Goal: Task Accomplishment & Management: Manage account settings

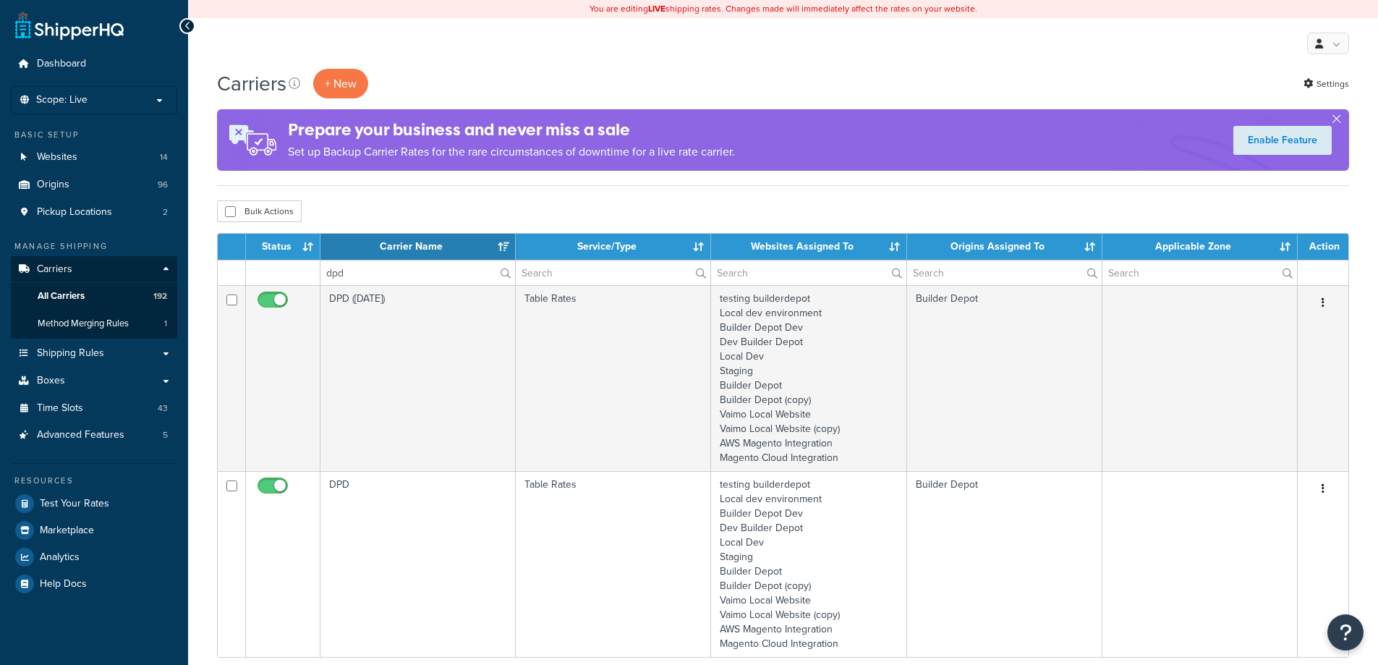
select select "15"
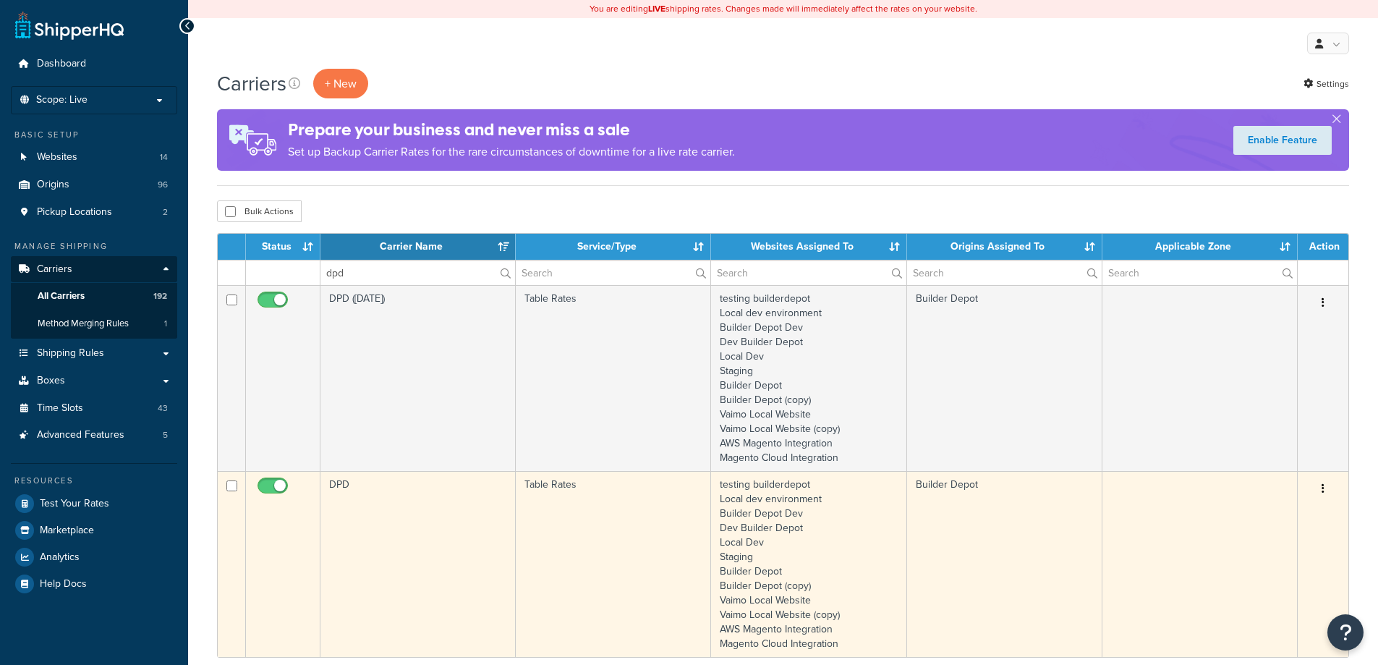
click at [368, 524] on td "DPD" at bounding box center [418, 564] width 195 height 186
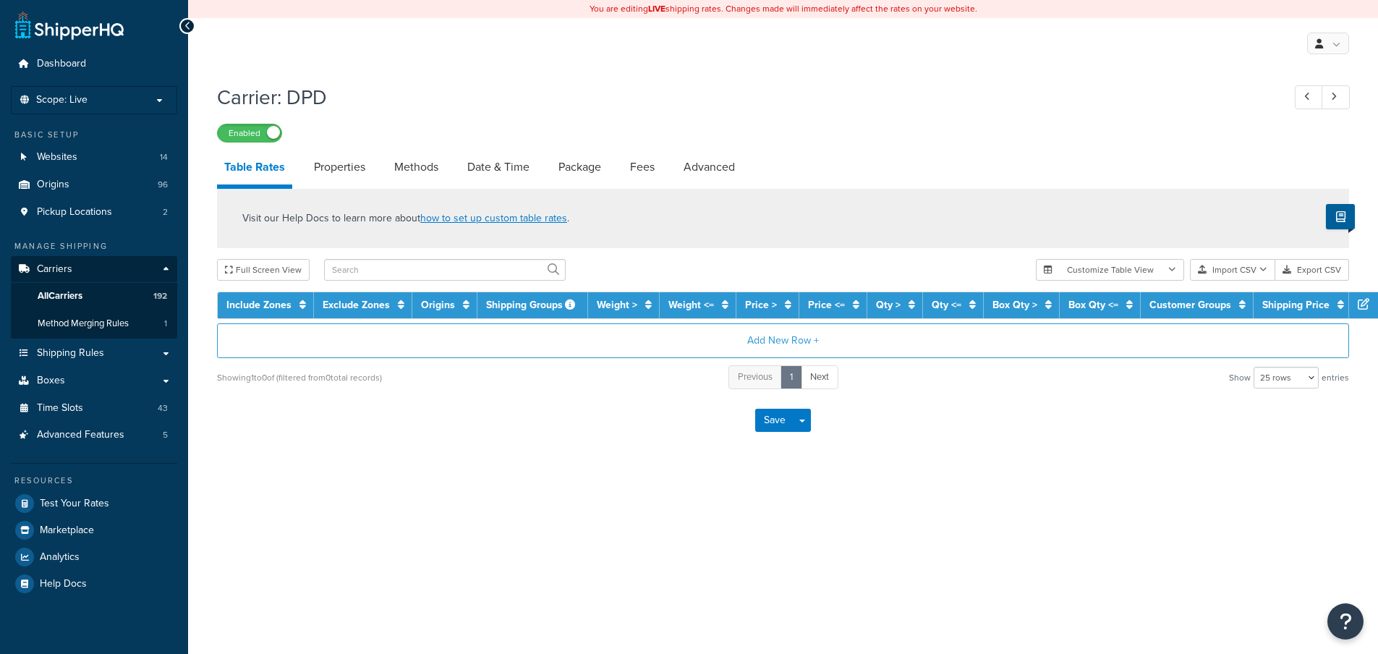
select select "25"
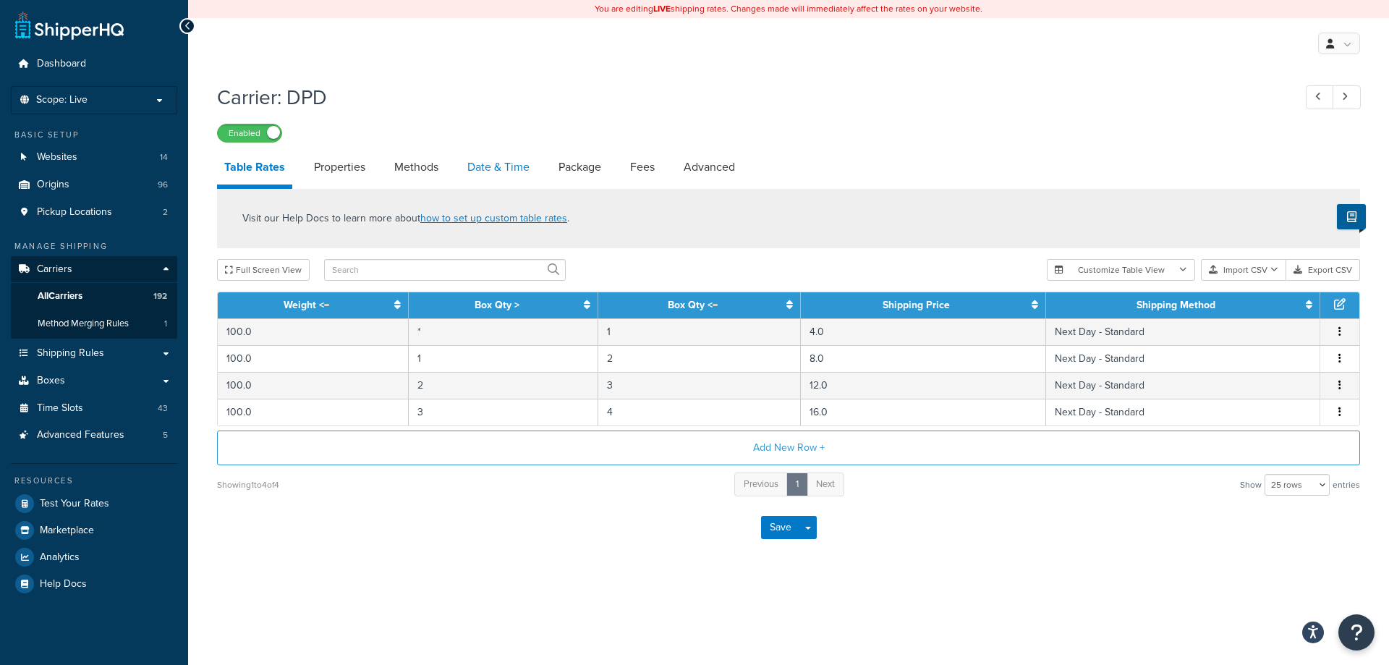
click at [490, 164] on link "Date & Time" at bounding box center [498, 167] width 77 height 35
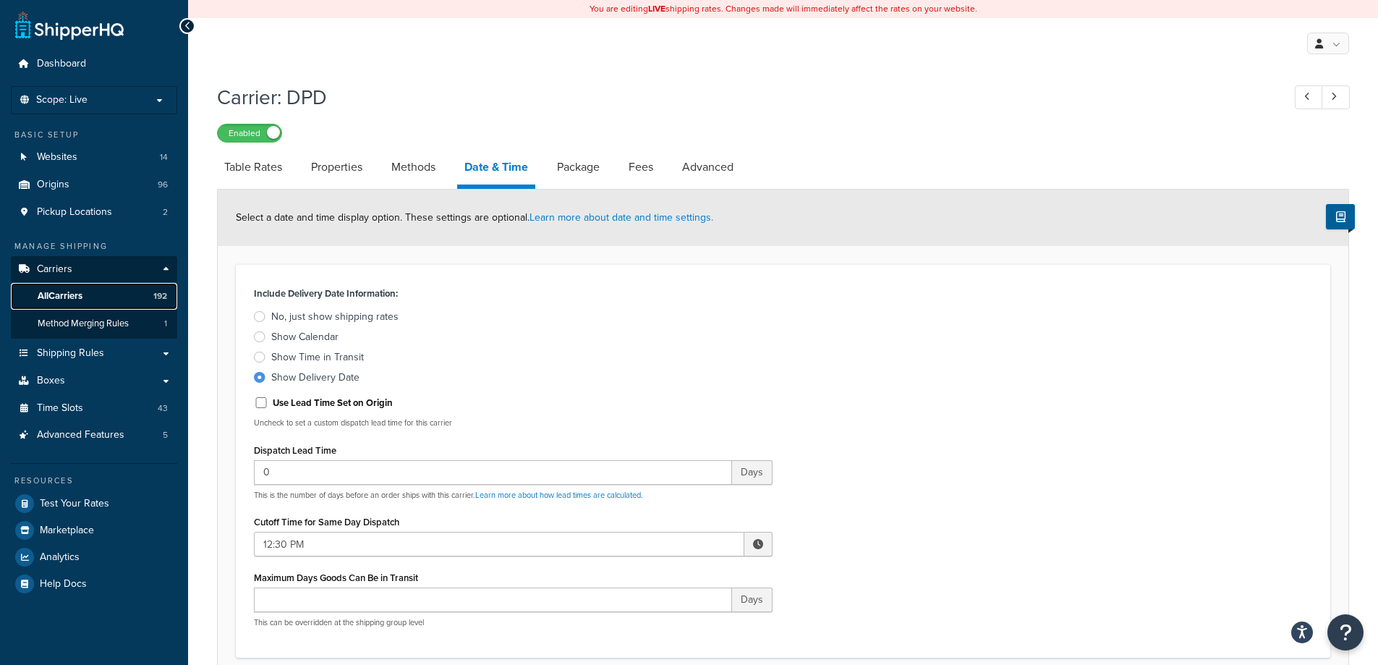
click at [87, 299] on link "All Carriers 192" at bounding box center [94, 296] width 166 height 27
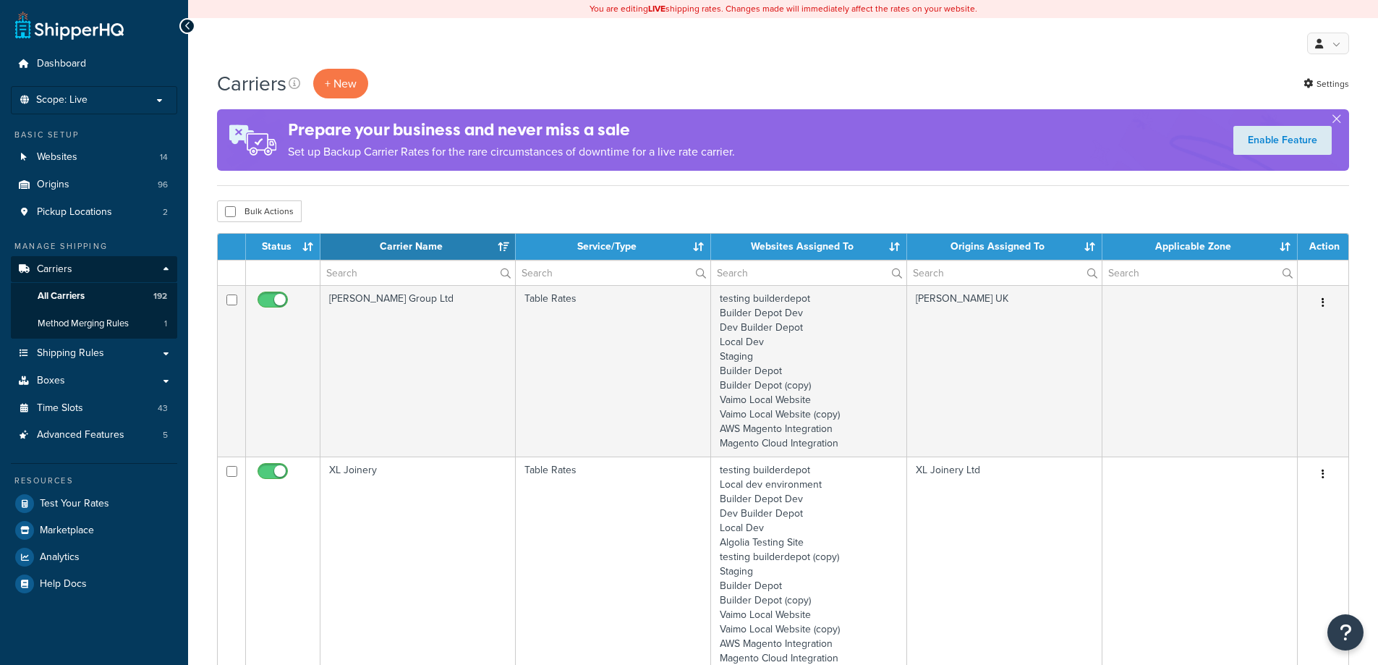
select select "15"
click at [347, 270] on input "text" at bounding box center [418, 272] width 195 height 25
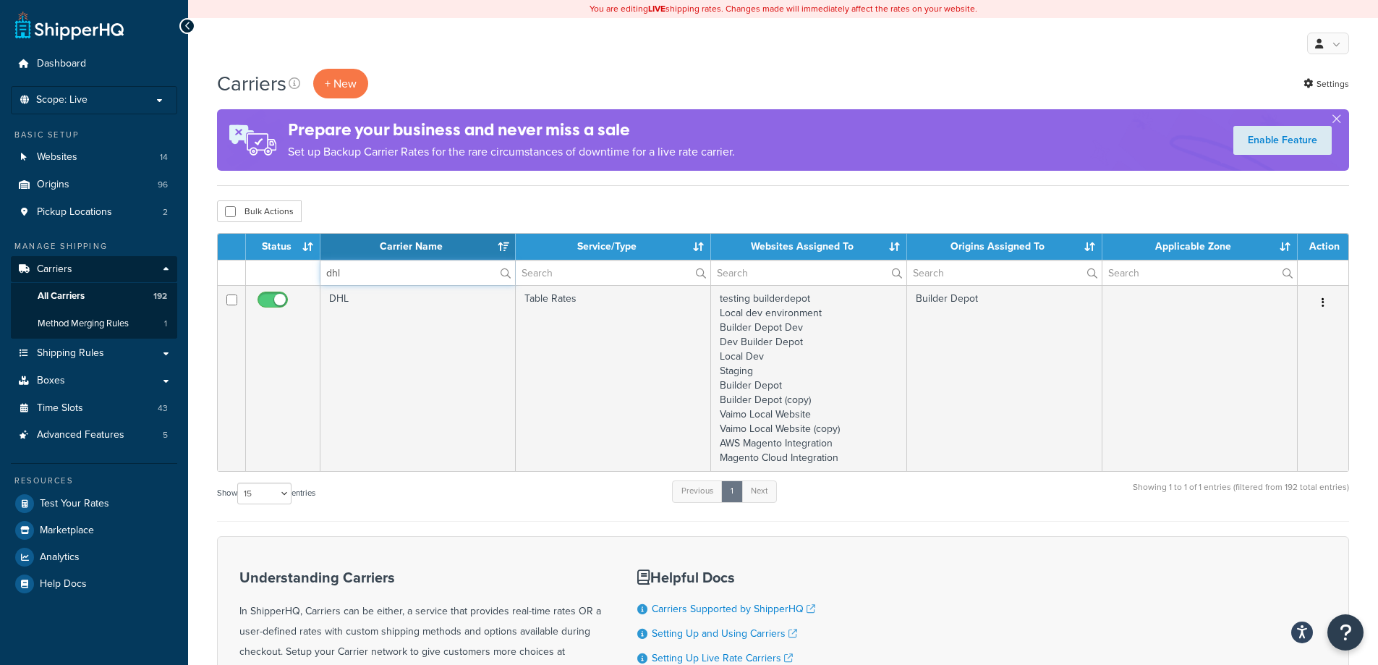
type input "dhl"
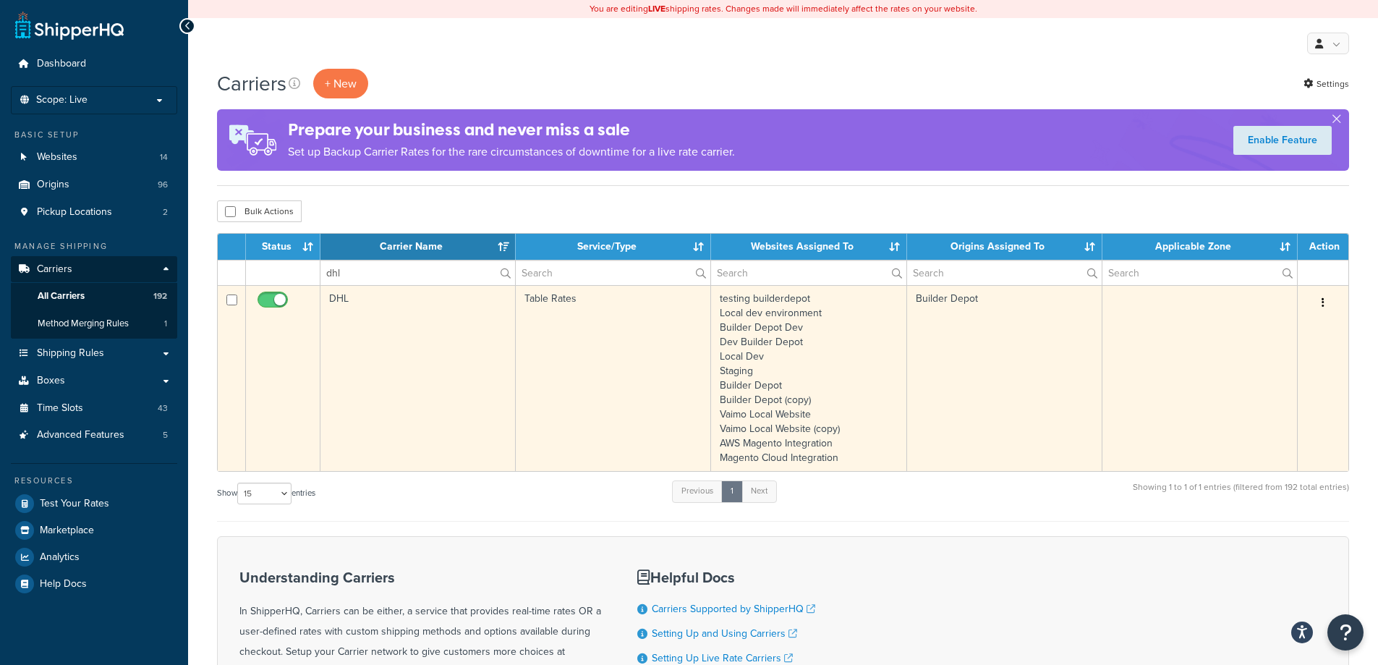
click at [436, 340] on td "DHL" at bounding box center [418, 378] width 195 height 186
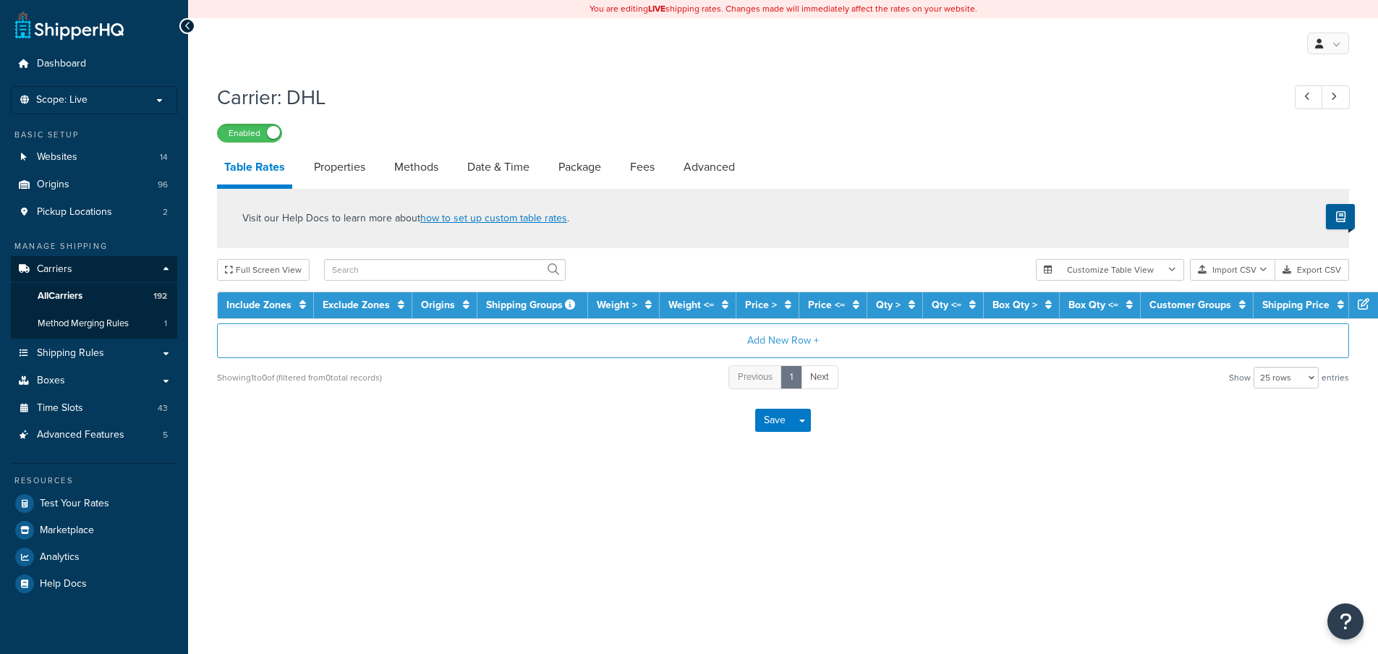
select select "25"
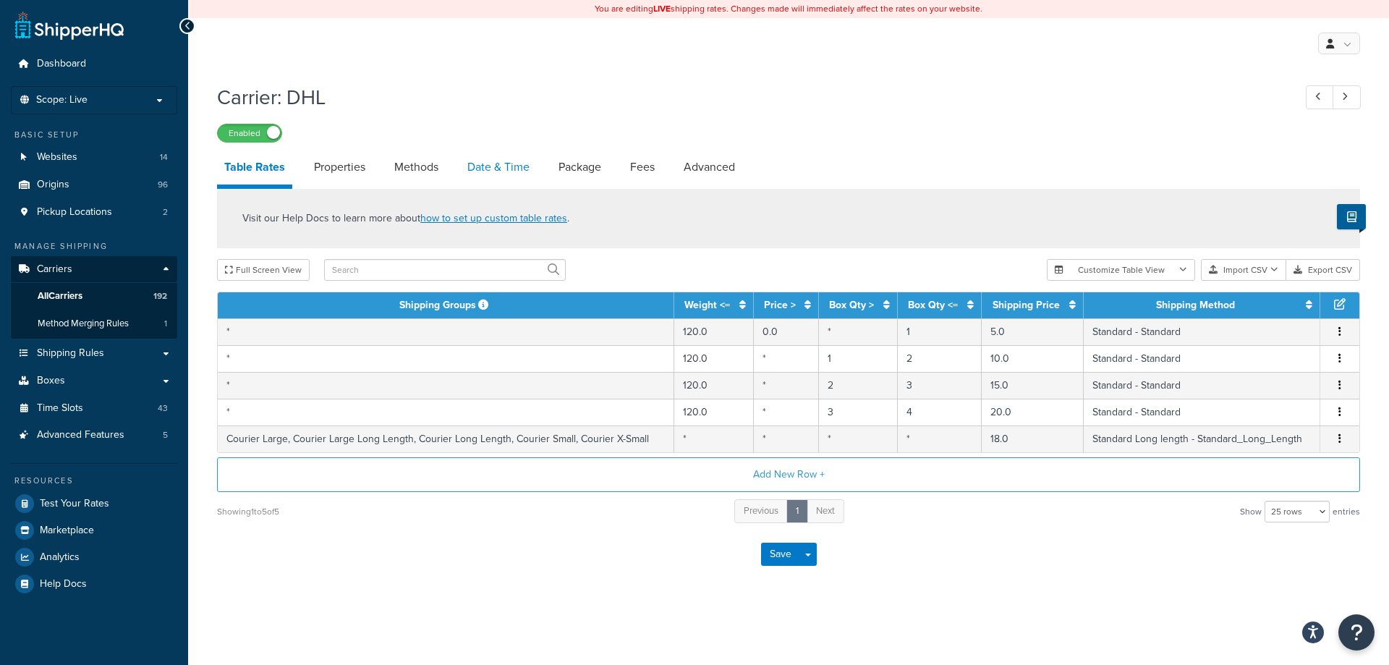
click at [495, 178] on link "Date & Time" at bounding box center [498, 167] width 77 height 35
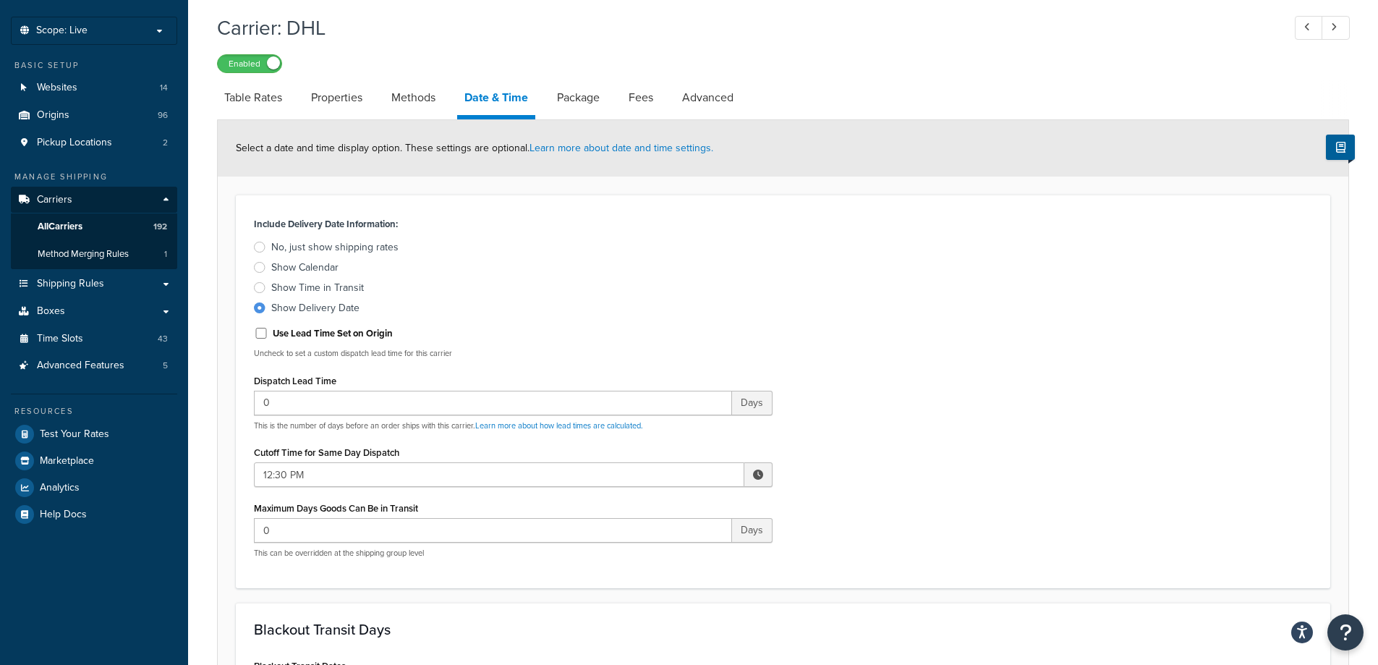
scroll to position [72, 0]
click at [760, 467] on span at bounding box center [758, 472] width 10 height 10
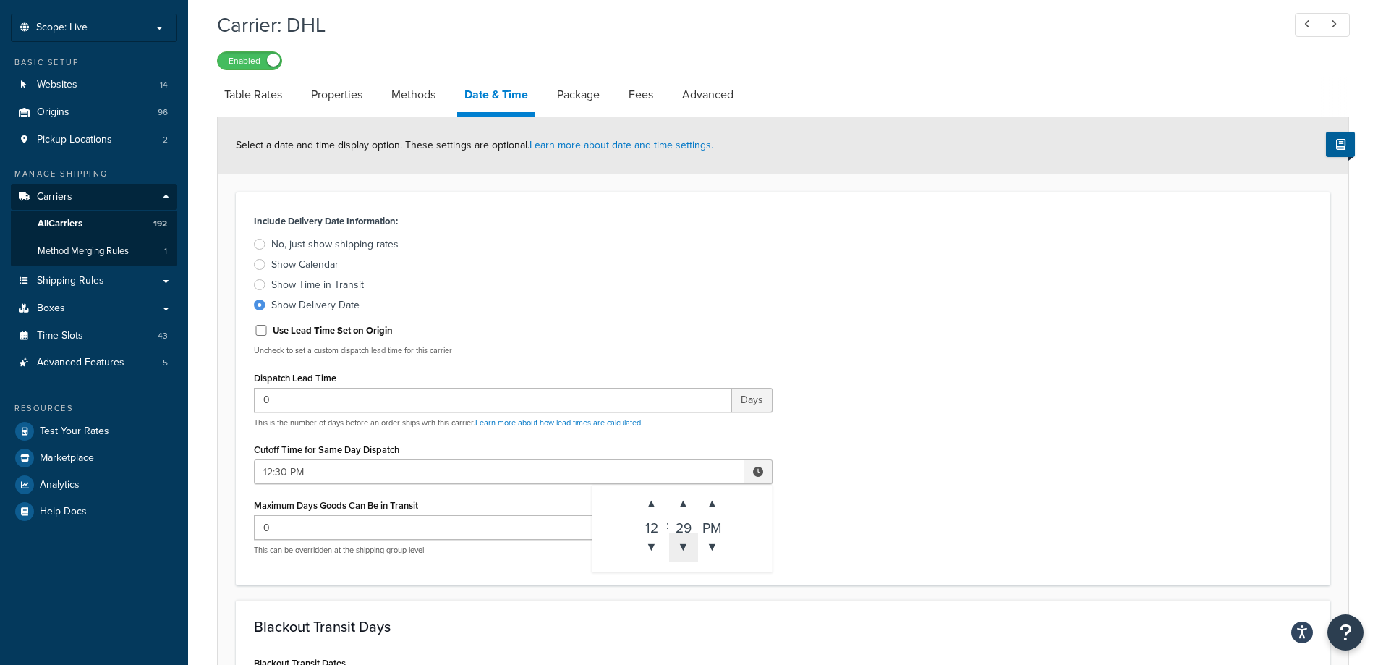
click at [674, 544] on span "▼" at bounding box center [683, 547] width 29 height 29
click at [677, 544] on span "▼" at bounding box center [683, 547] width 29 height 29
click at [683, 530] on div "27" at bounding box center [683, 525] width 29 height 14
click at [683, 528] on div "27" at bounding box center [683, 525] width 29 height 14
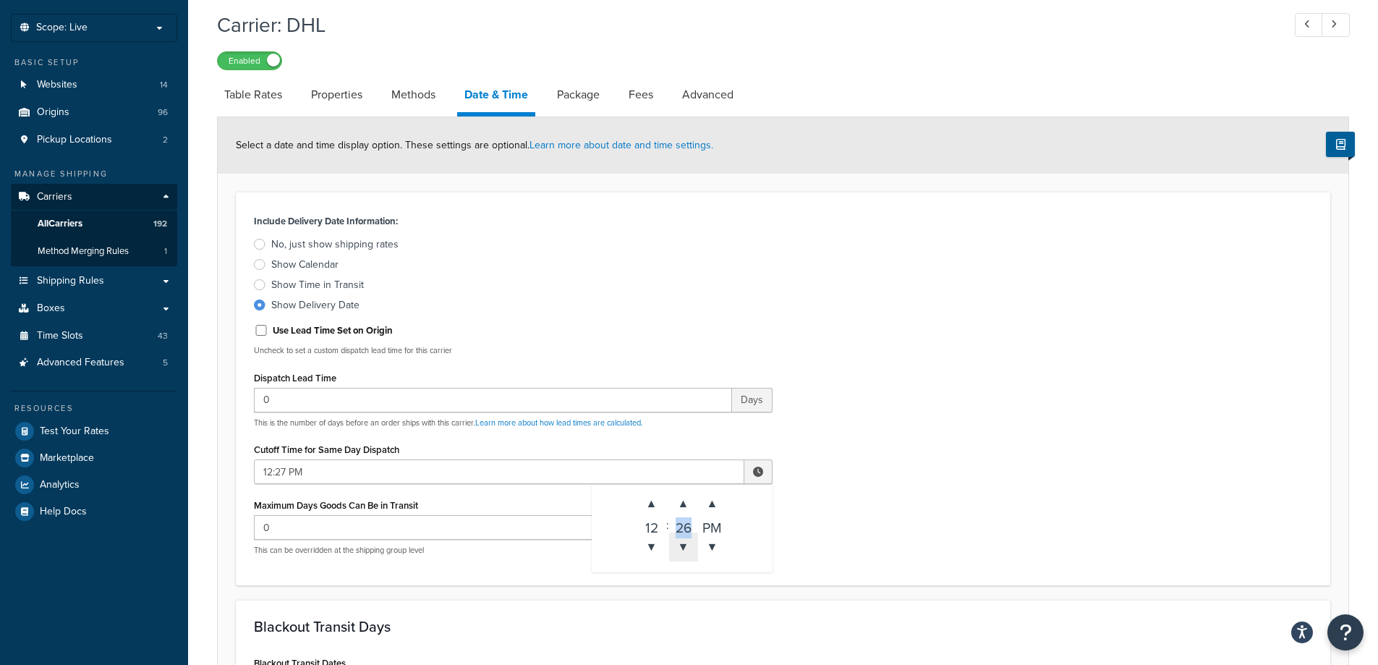
click at [680, 545] on span "▼" at bounding box center [683, 547] width 29 height 29
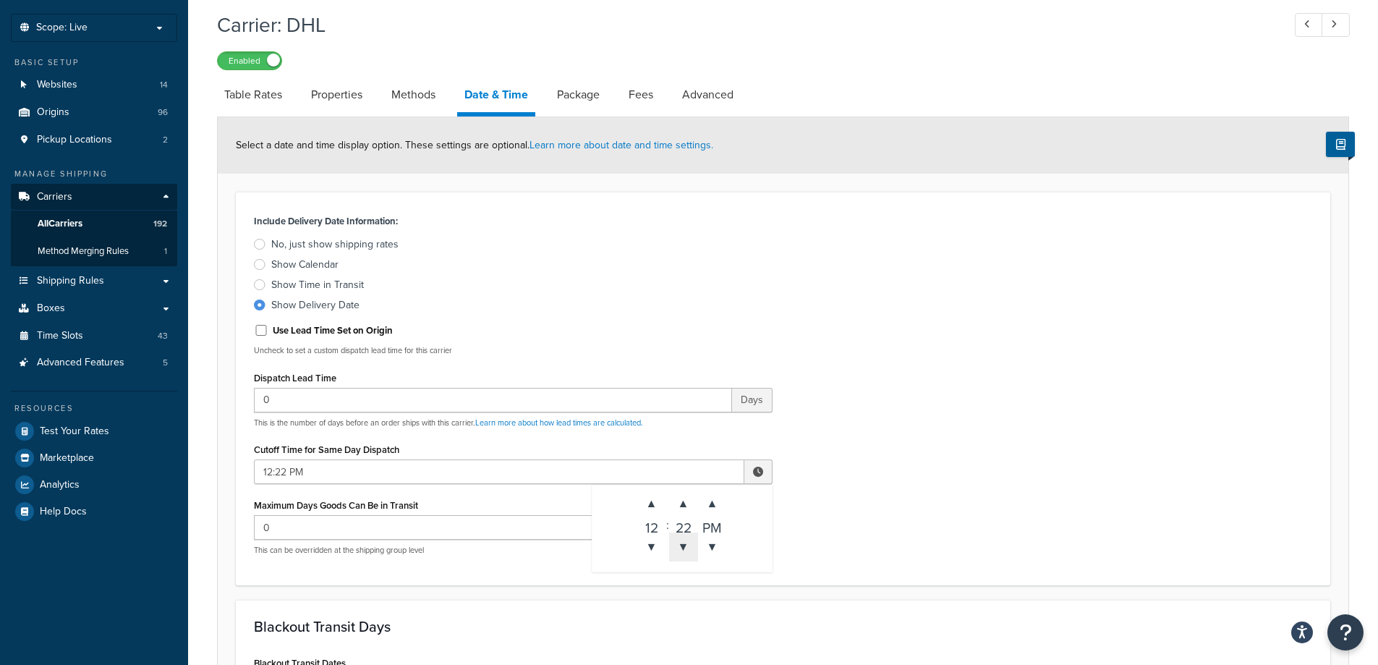
click at [680, 545] on span "▼" at bounding box center [683, 547] width 29 height 29
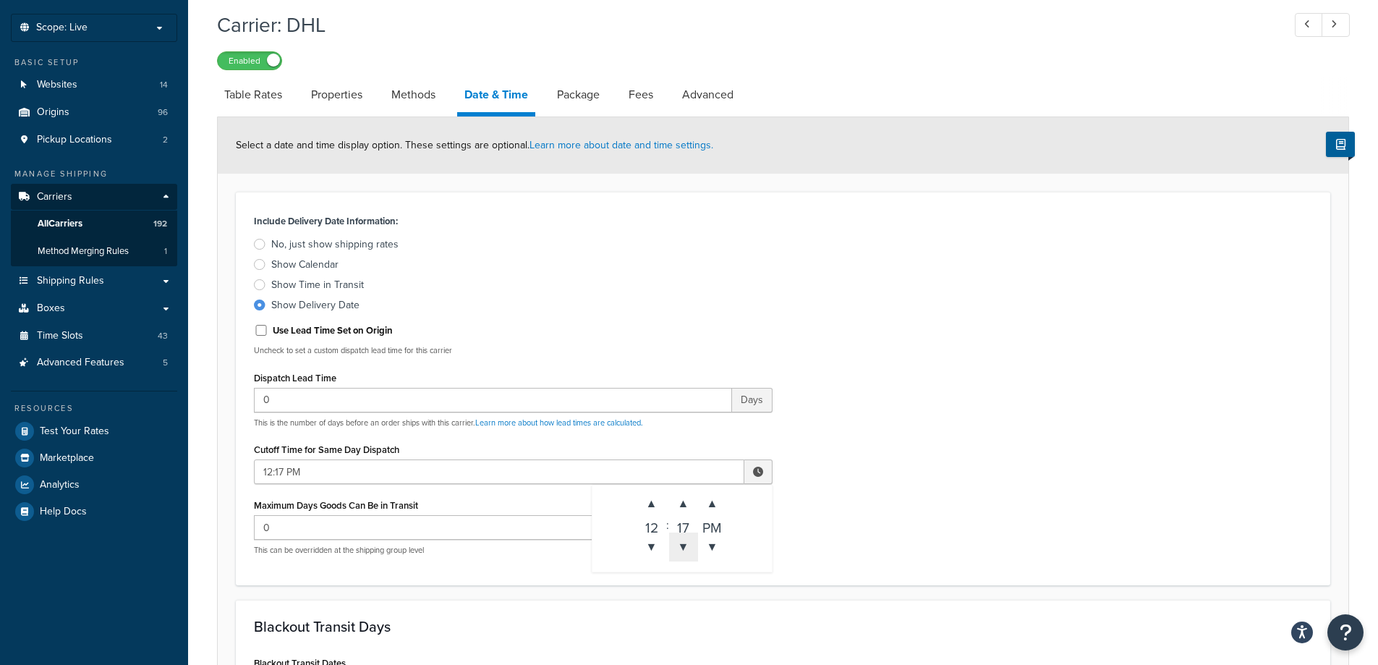
click at [680, 545] on span "▼" at bounding box center [683, 547] width 29 height 29
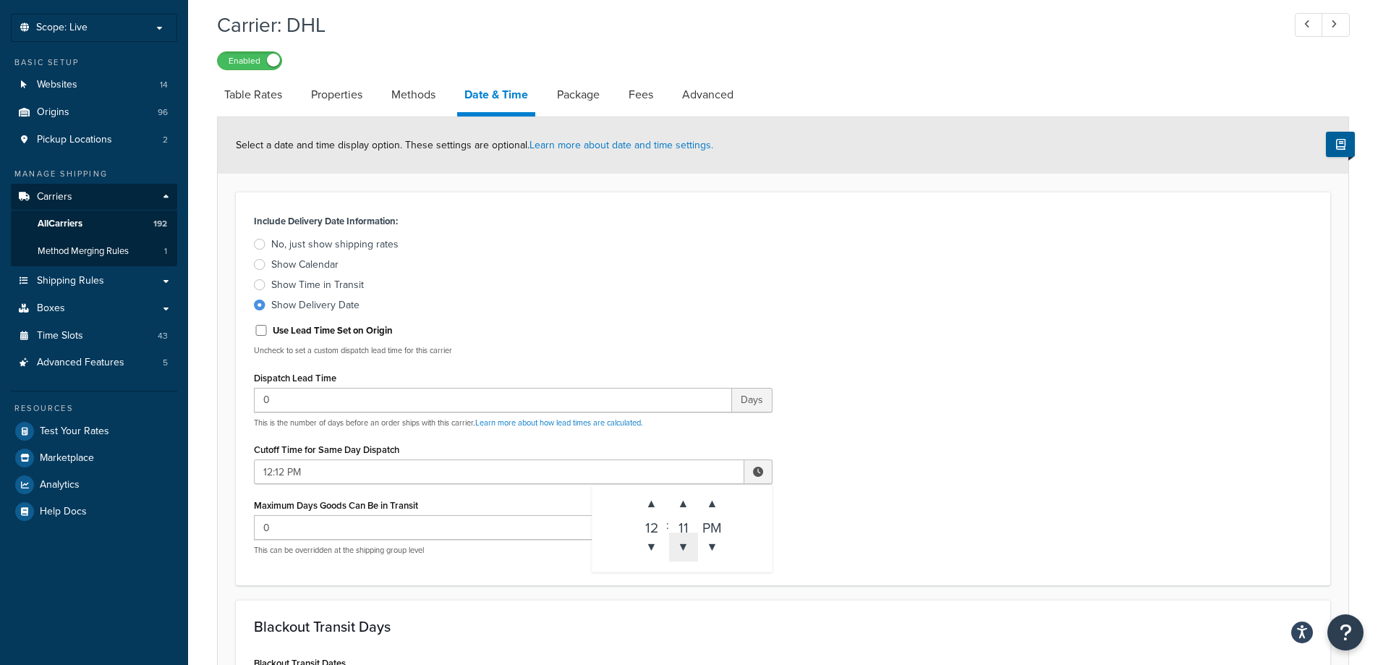
click at [680, 545] on span "▼" at bounding box center [683, 547] width 29 height 29
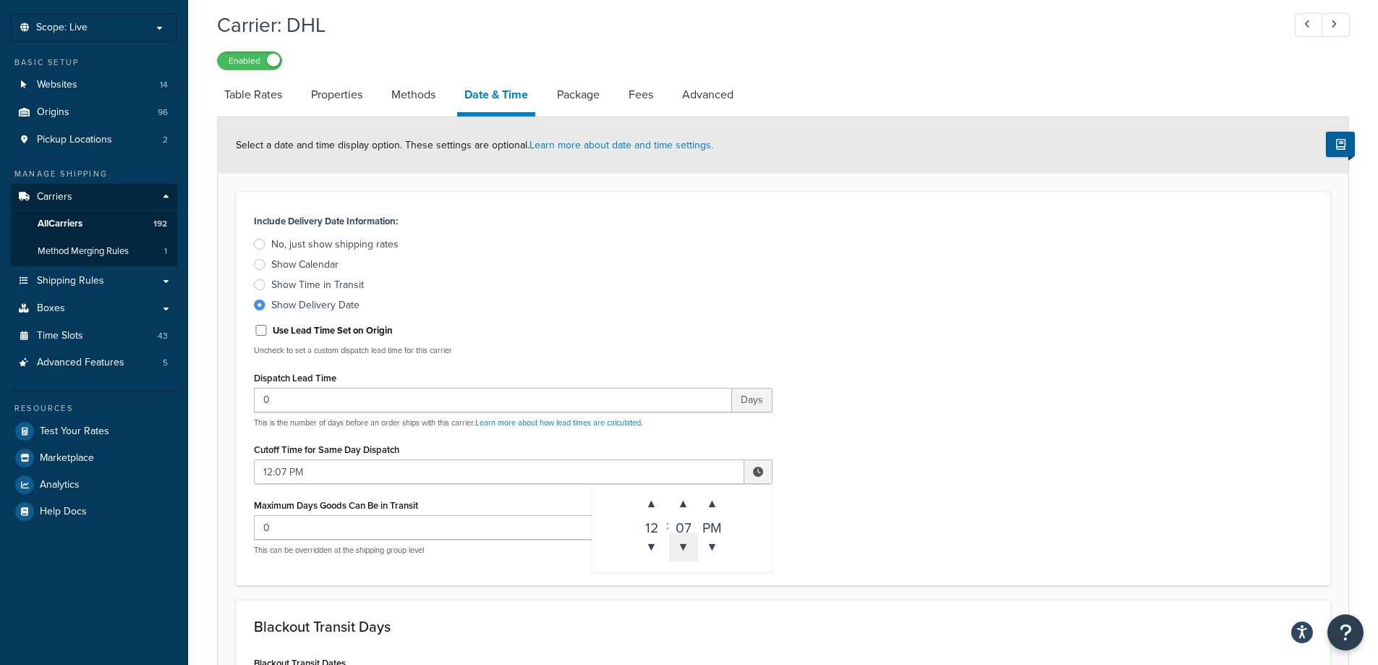
click at [680, 545] on span "▼" at bounding box center [683, 547] width 29 height 29
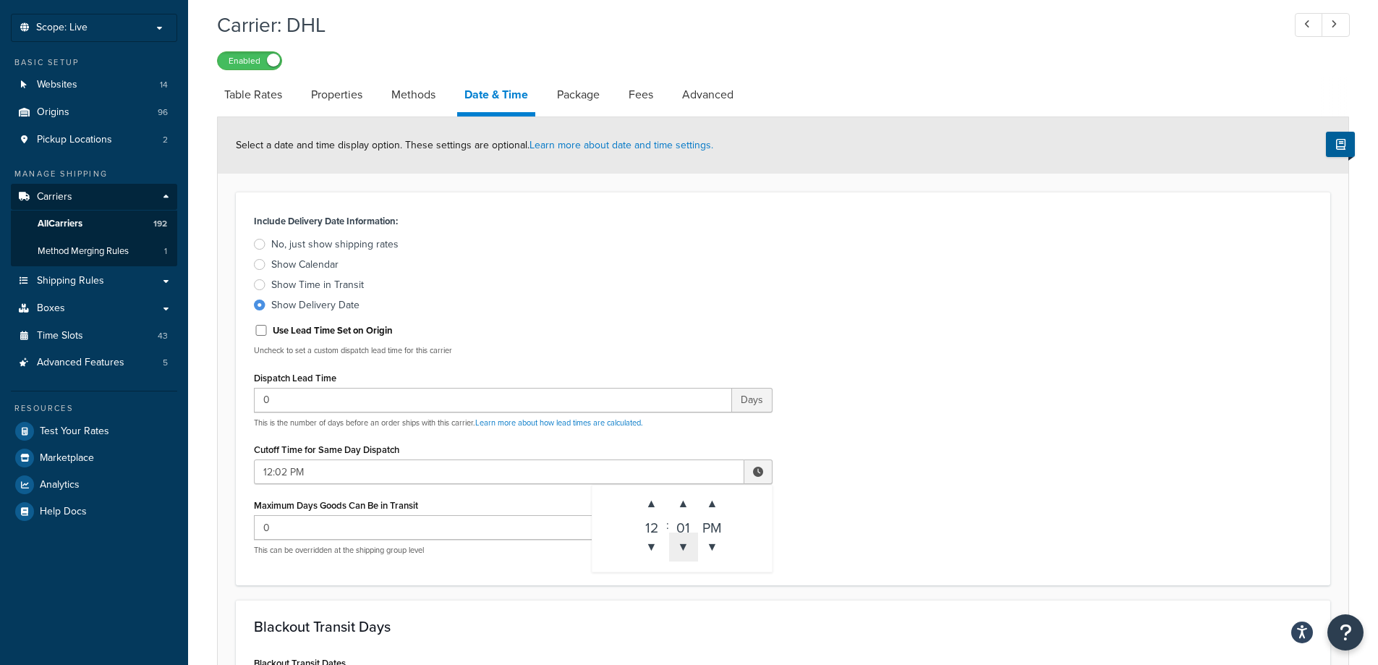
click at [680, 545] on span "▼" at bounding box center [683, 547] width 29 height 29
type input "12:00 PM"
click at [985, 483] on div "Include Delivery Date Information: No, just show shipping rates Show Calendar S…" at bounding box center [783, 389] width 1080 height 356
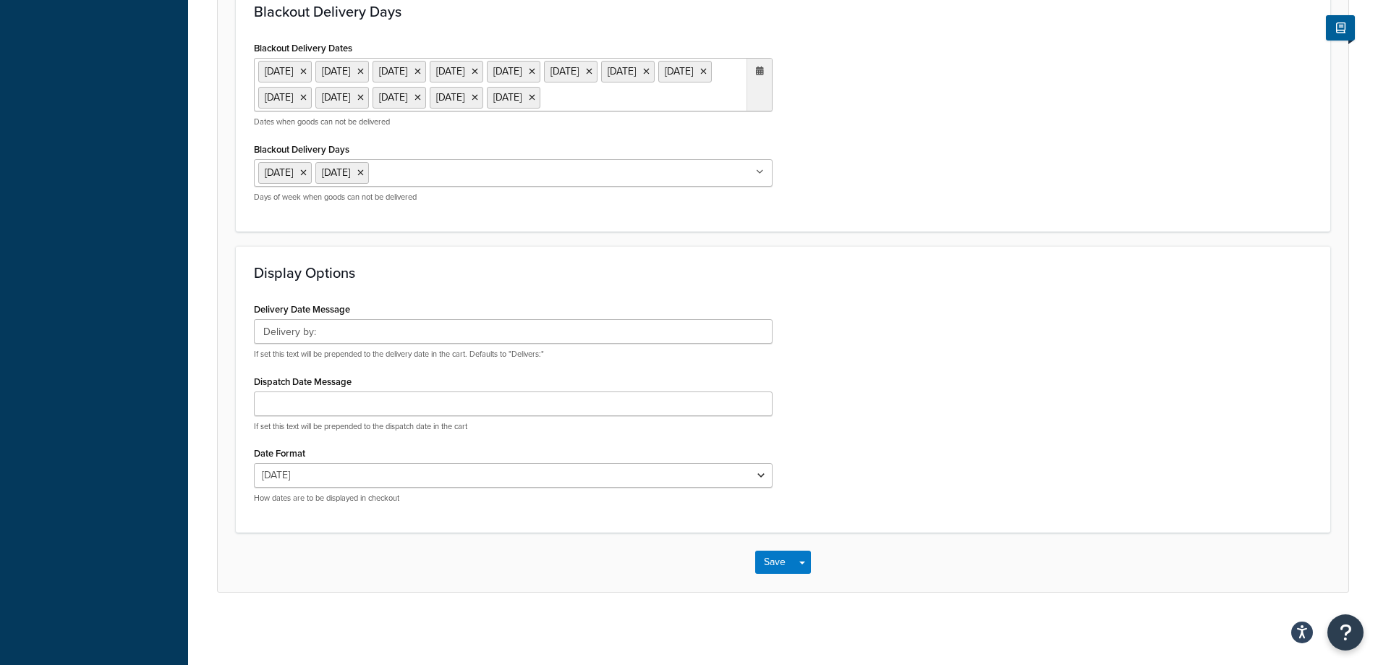
scroll to position [1000, 0]
click at [789, 559] on button "Save" at bounding box center [774, 562] width 39 height 23
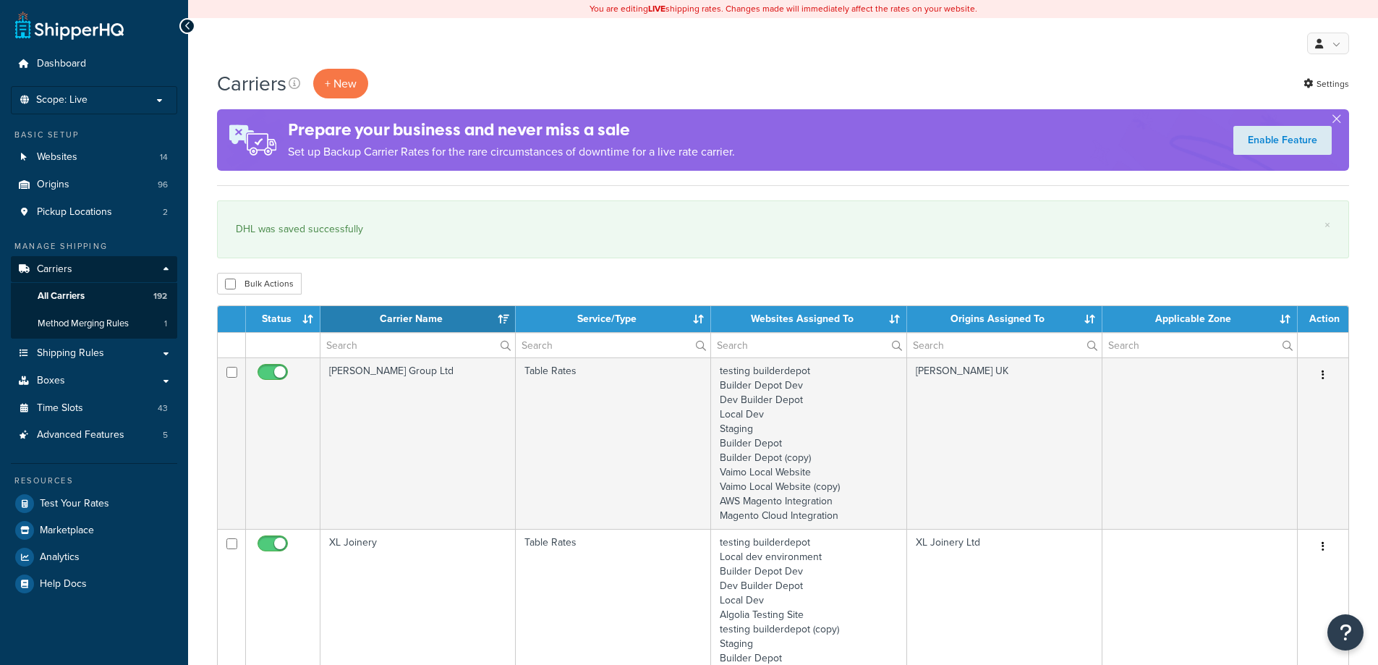
select select "15"
click at [385, 346] on input "text" at bounding box center [418, 345] width 195 height 25
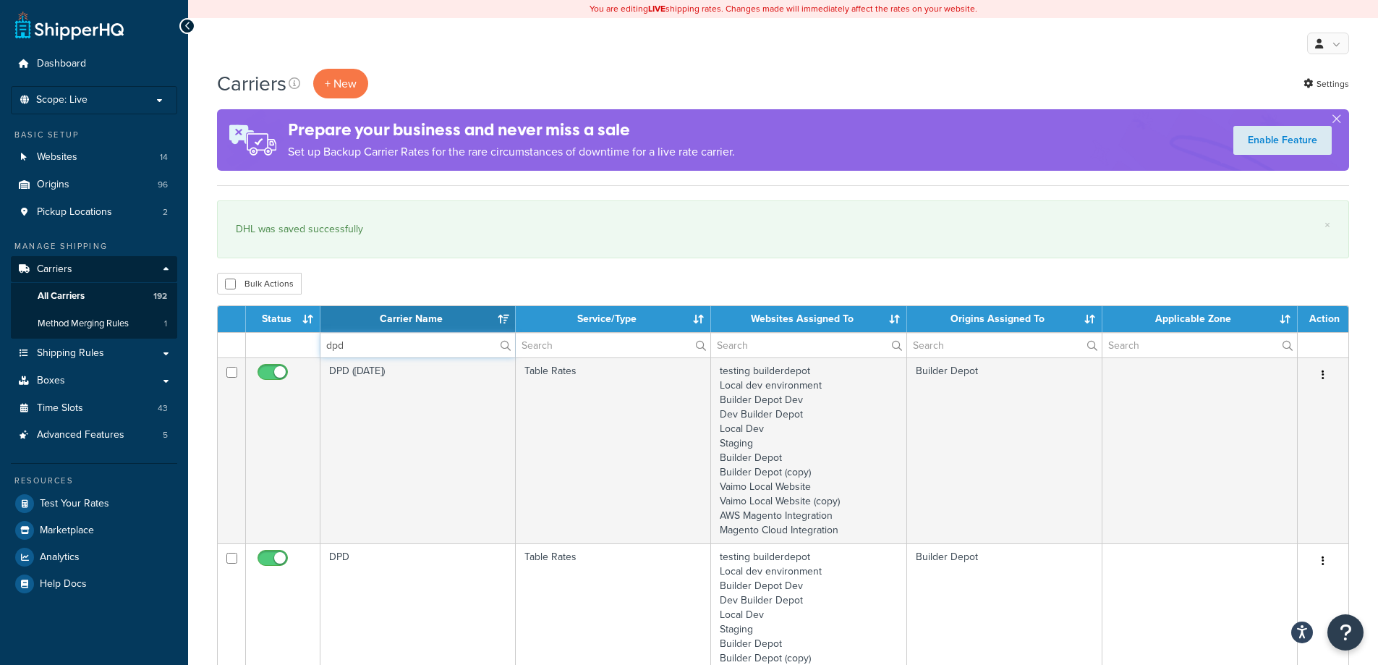
type input "dpd"
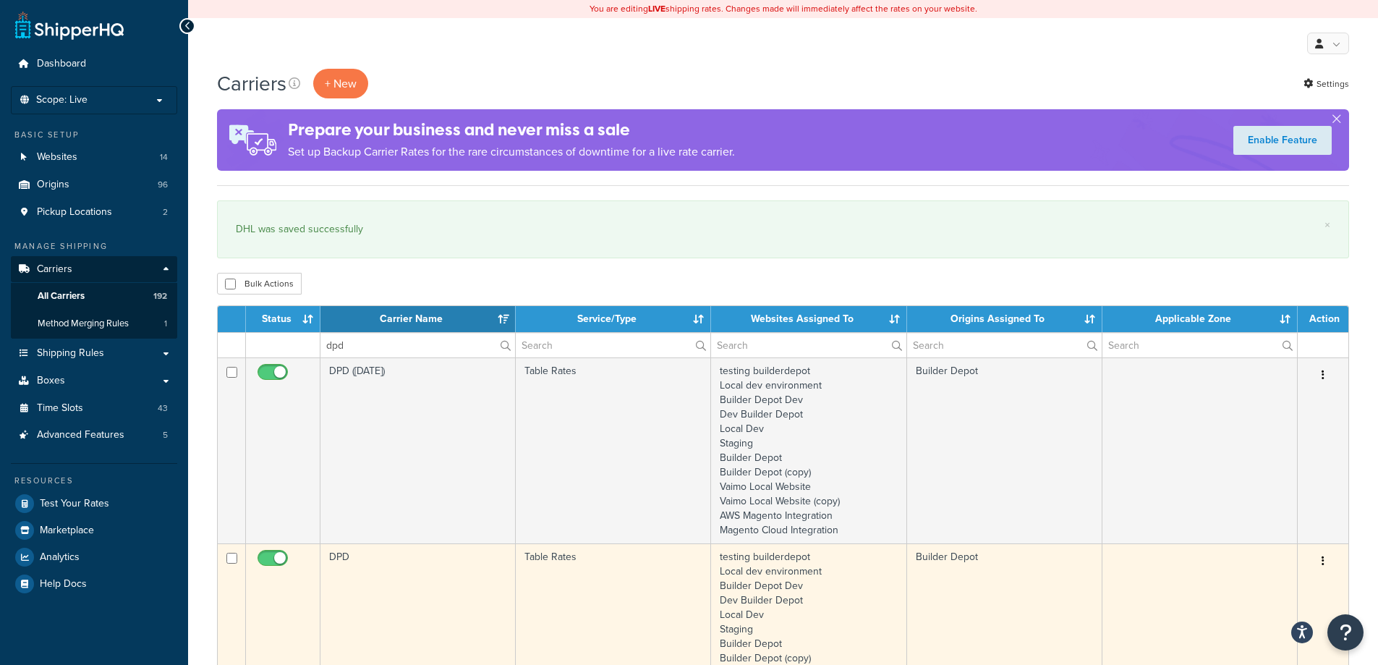
click at [422, 609] on td "DPD" at bounding box center [418, 636] width 195 height 186
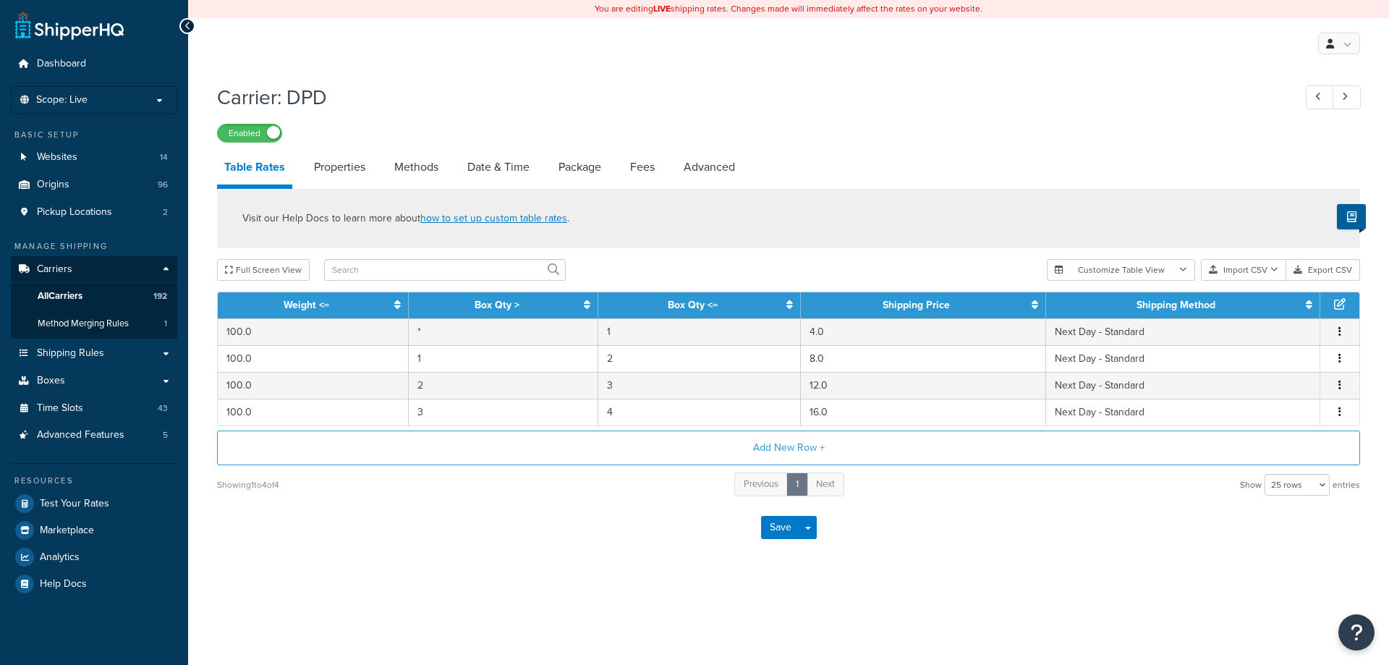
select select "25"
click at [504, 169] on link "Date & Time" at bounding box center [498, 167] width 77 height 35
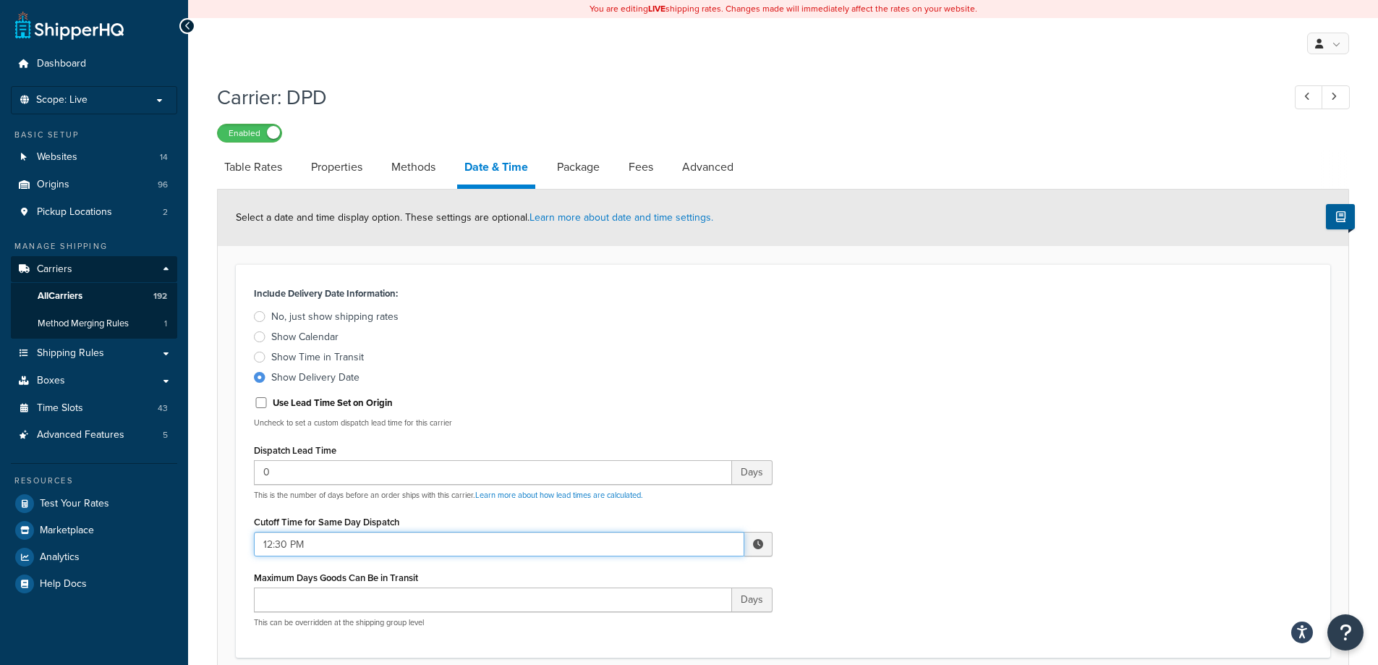
click at [668, 536] on input "12:30 PM" at bounding box center [499, 544] width 491 height 25
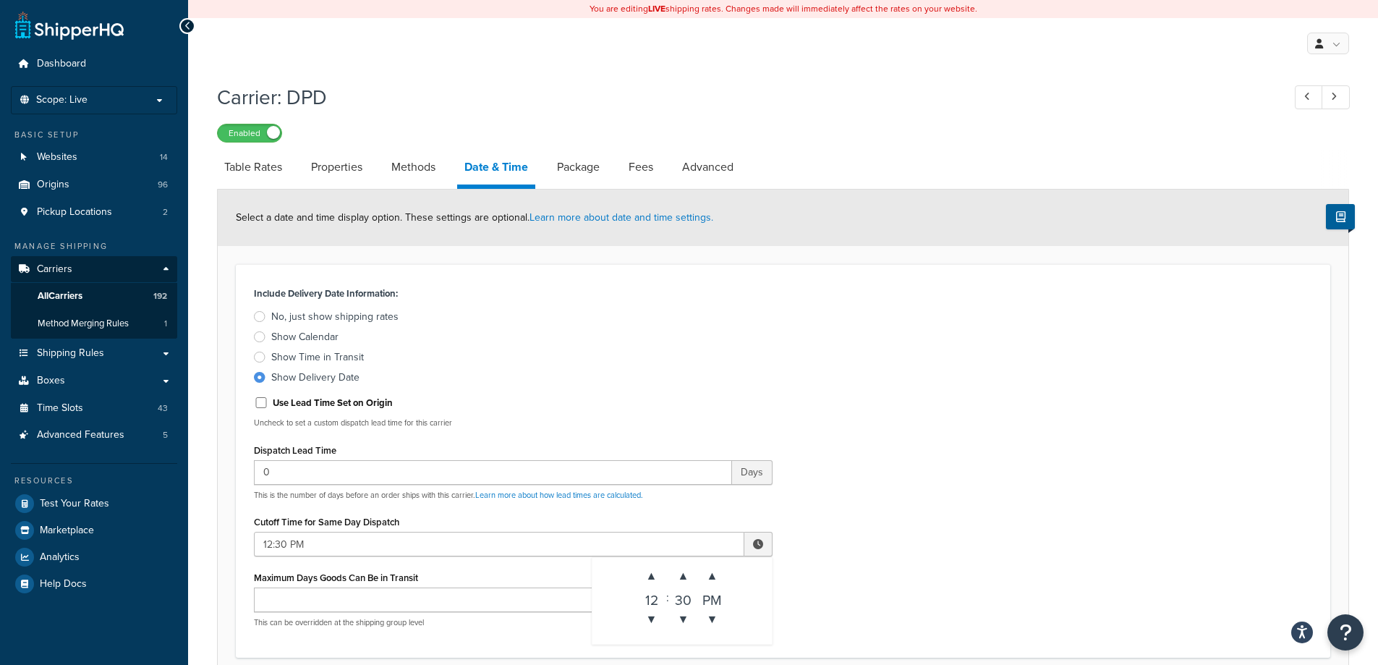
click at [686, 598] on div "30" at bounding box center [683, 597] width 29 height 14
click at [684, 609] on span "▼" at bounding box center [683, 619] width 29 height 29
click at [684, 610] on span "▼" at bounding box center [683, 619] width 29 height 29
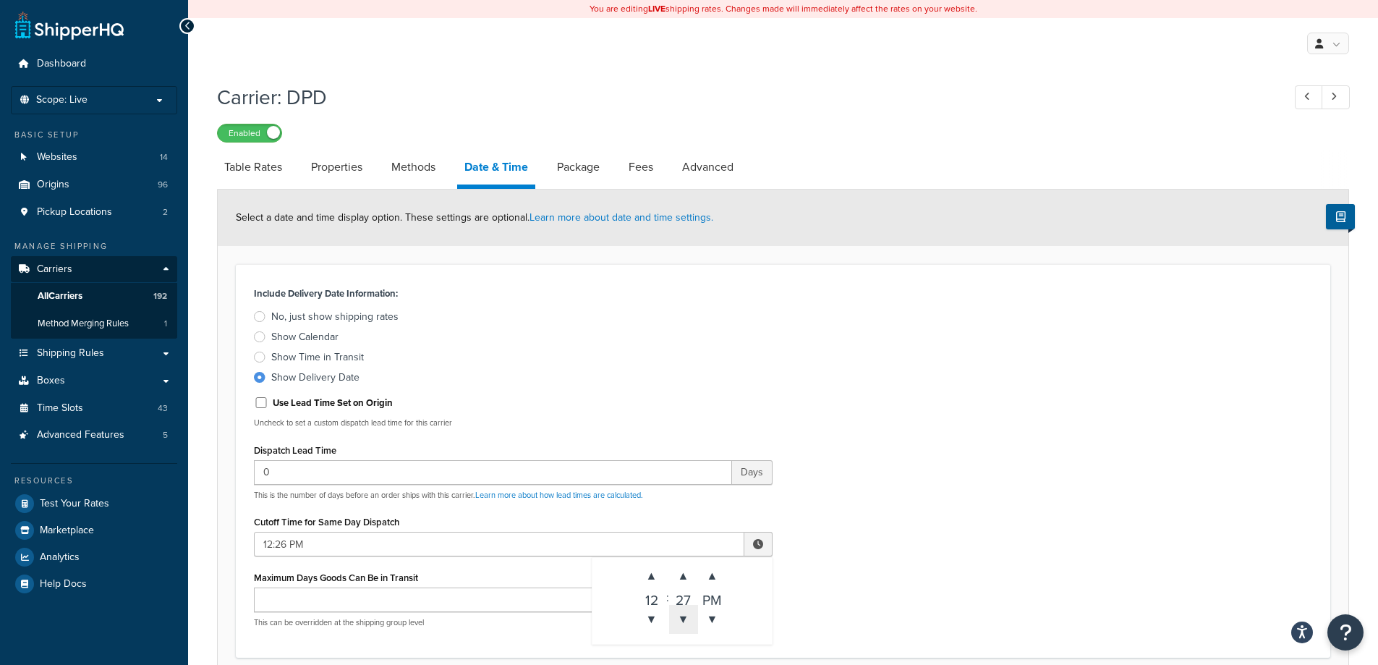
click at [684, 610] on span "▼" at bounding box center [683, 619] width 29 height 29
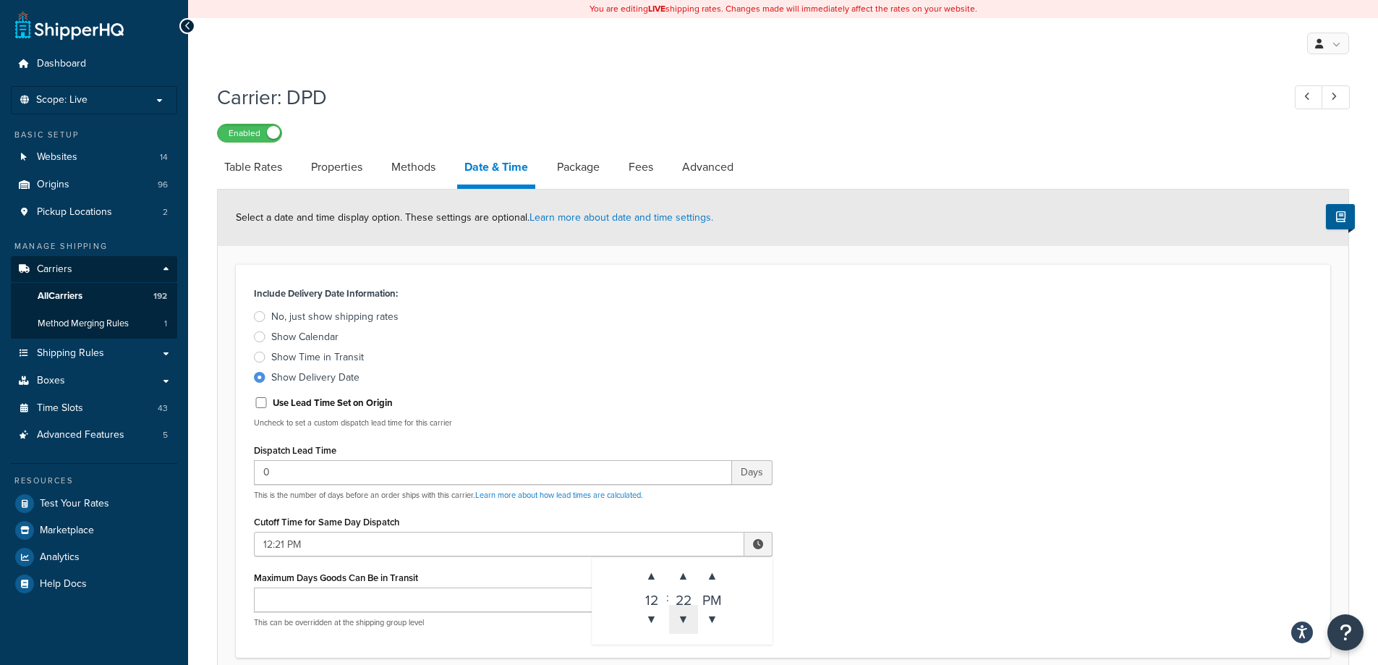
click at [684, 610] on span "▼" at bounding box center [683, 619] width 29 height 29
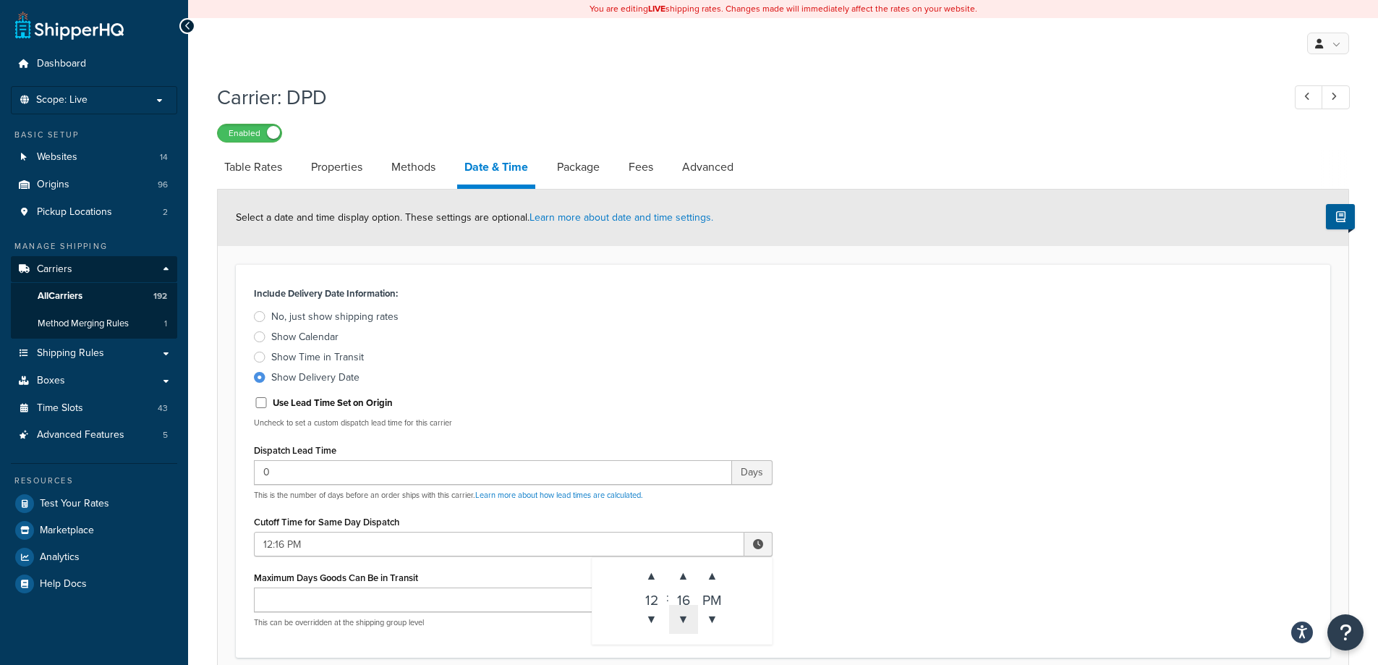
click at [684, 610] on span "▼" at bounding box center [683, 619] width 29 height 29
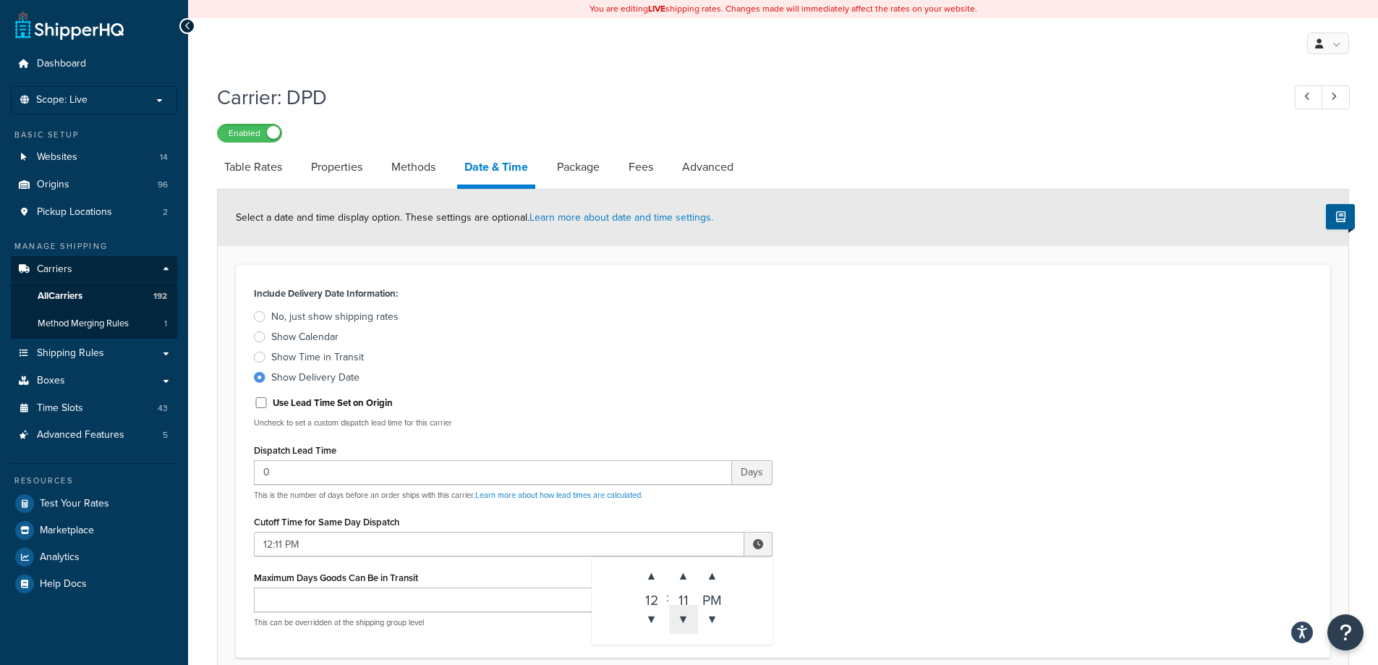
click at [684, 610] on span "▼" at bounding box center [683, 619] width 29 height 29
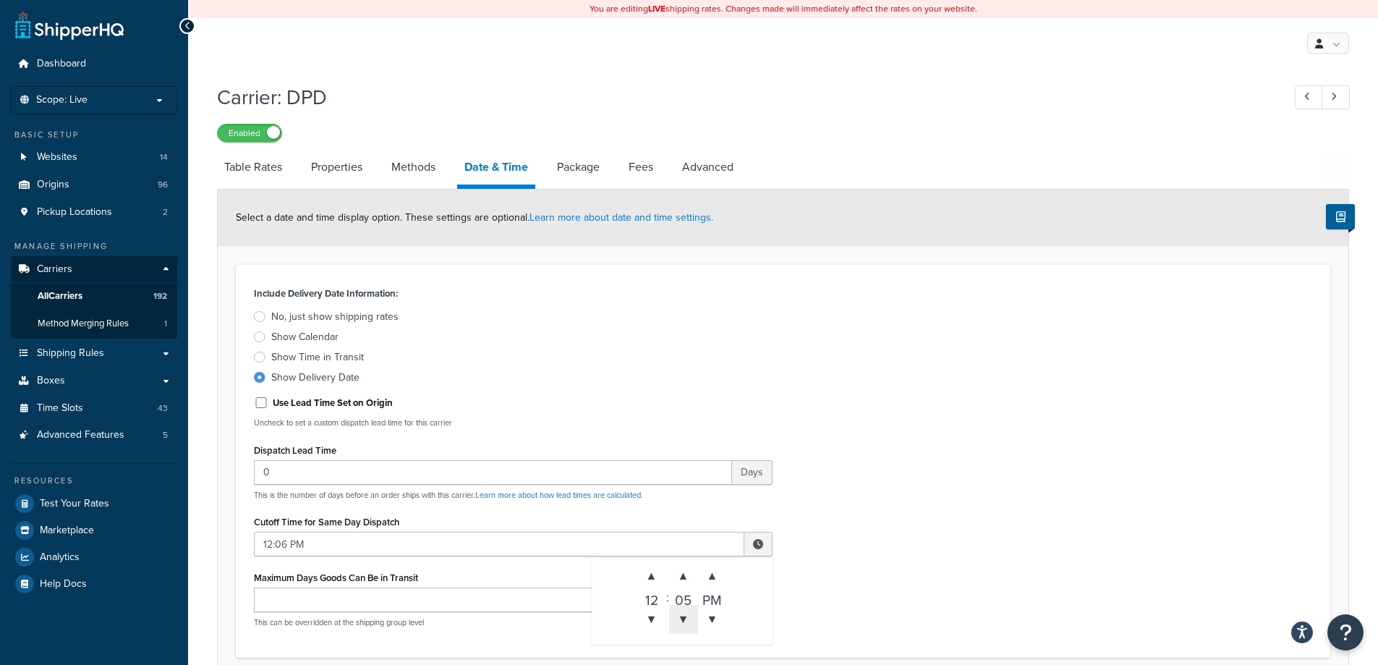
click at [684, 610] on span "▼" at bounding box center [683, 619] width 29 height 29
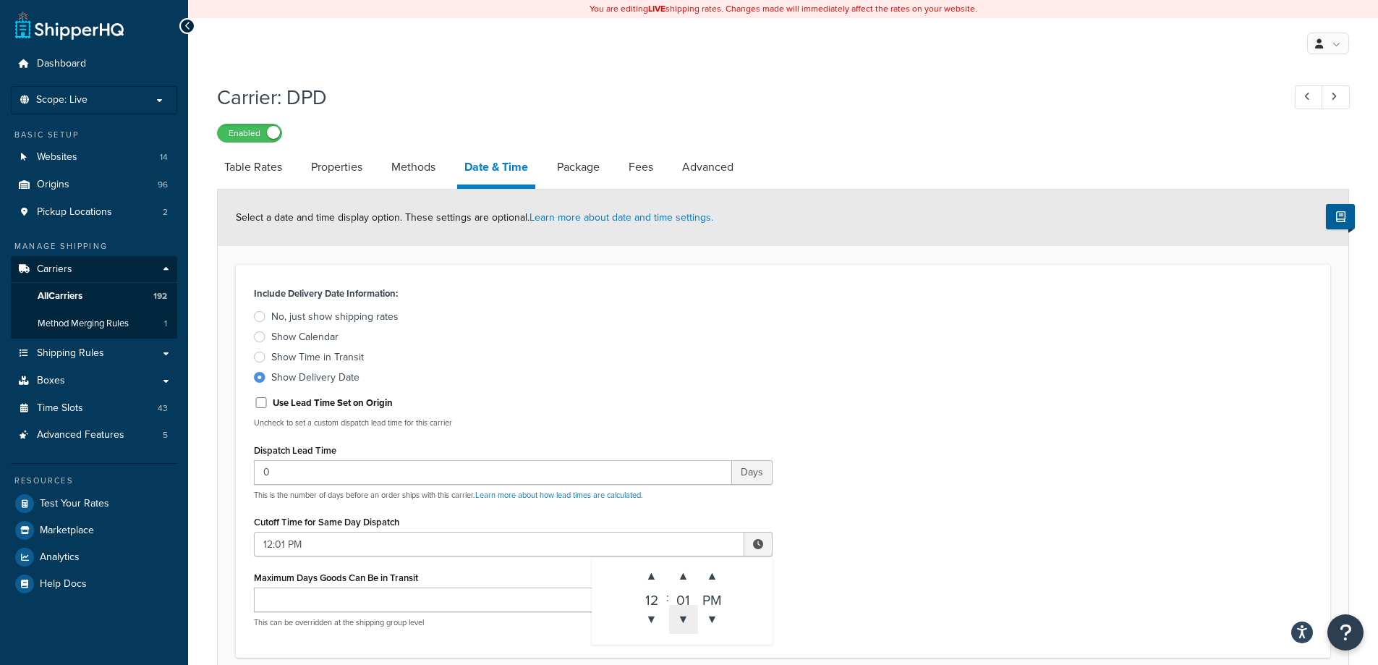
click at [684, 610] on span "▼" at bounding box center [683, 619] width 29 height 29
type input "12:00 PM"
click at [909, 509] on div "Include Delivery Date Information: No, just show shipping rates Show Calendar S…" at bounding box center [783, 461] width 1080 height 356
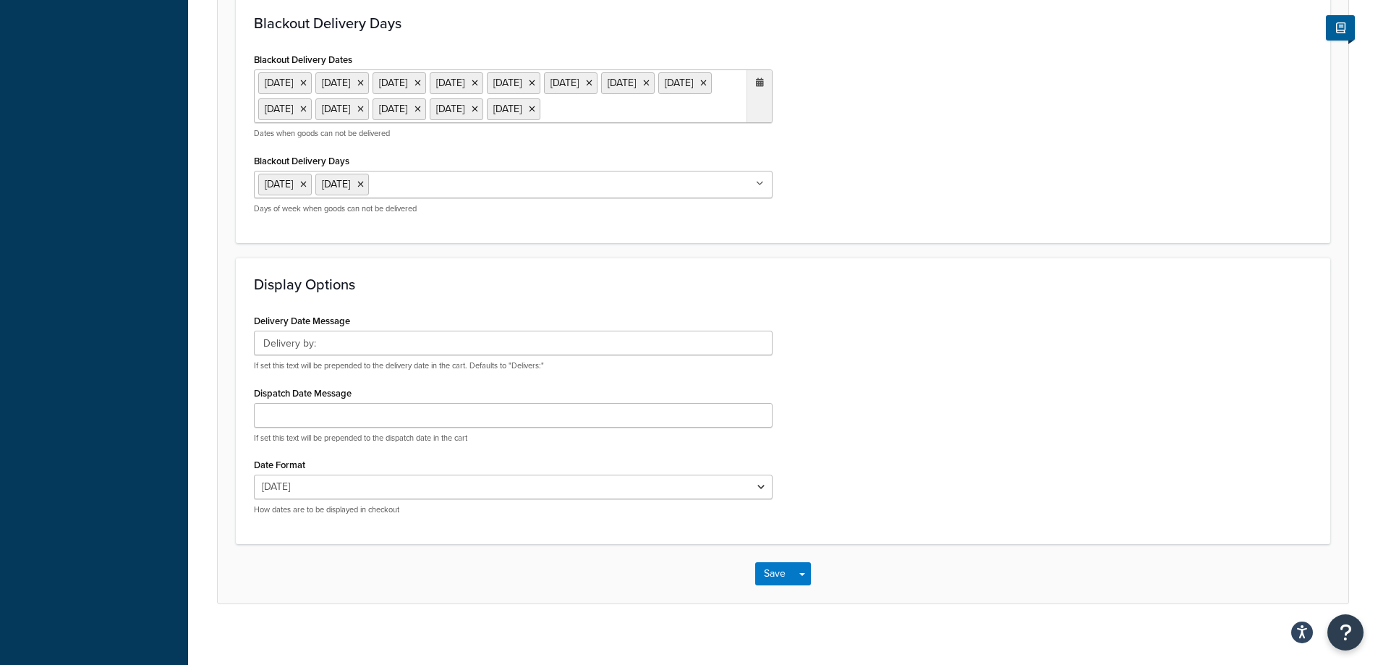
scroll to position [1000, 0]
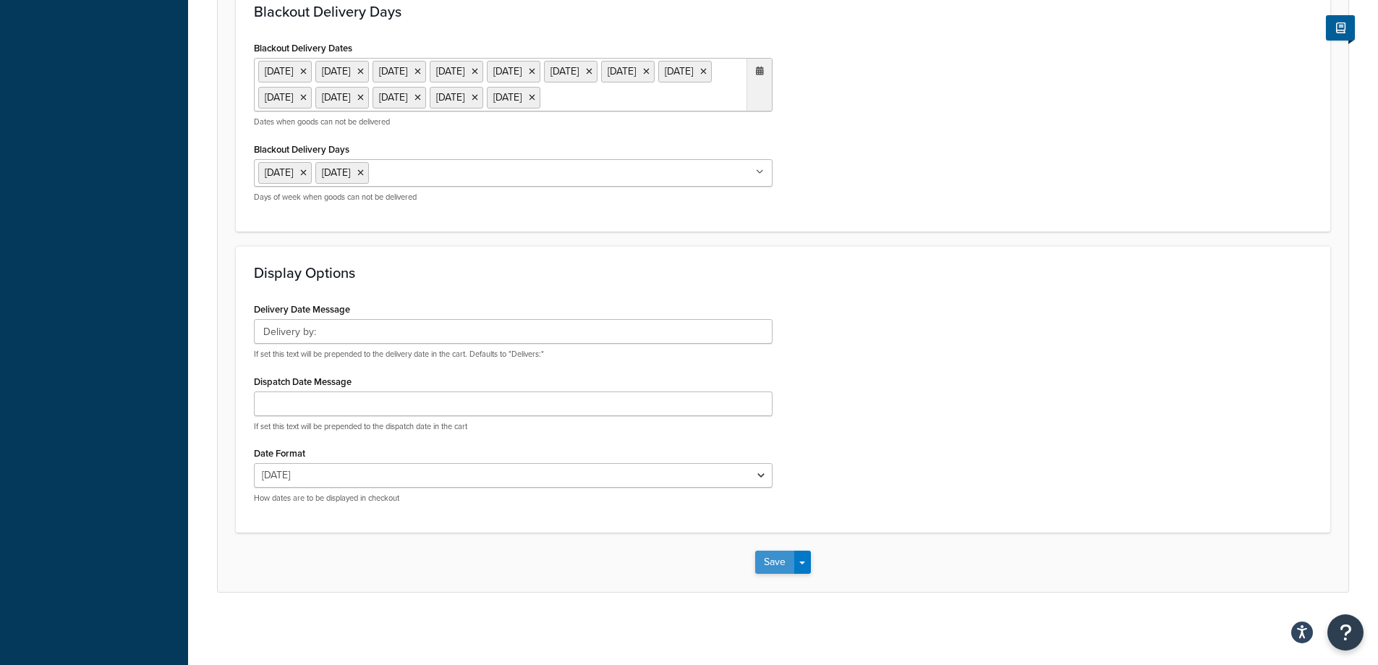
click at [768, 565] on button "Save" at bounding box center [774, 562] width 39 height 23
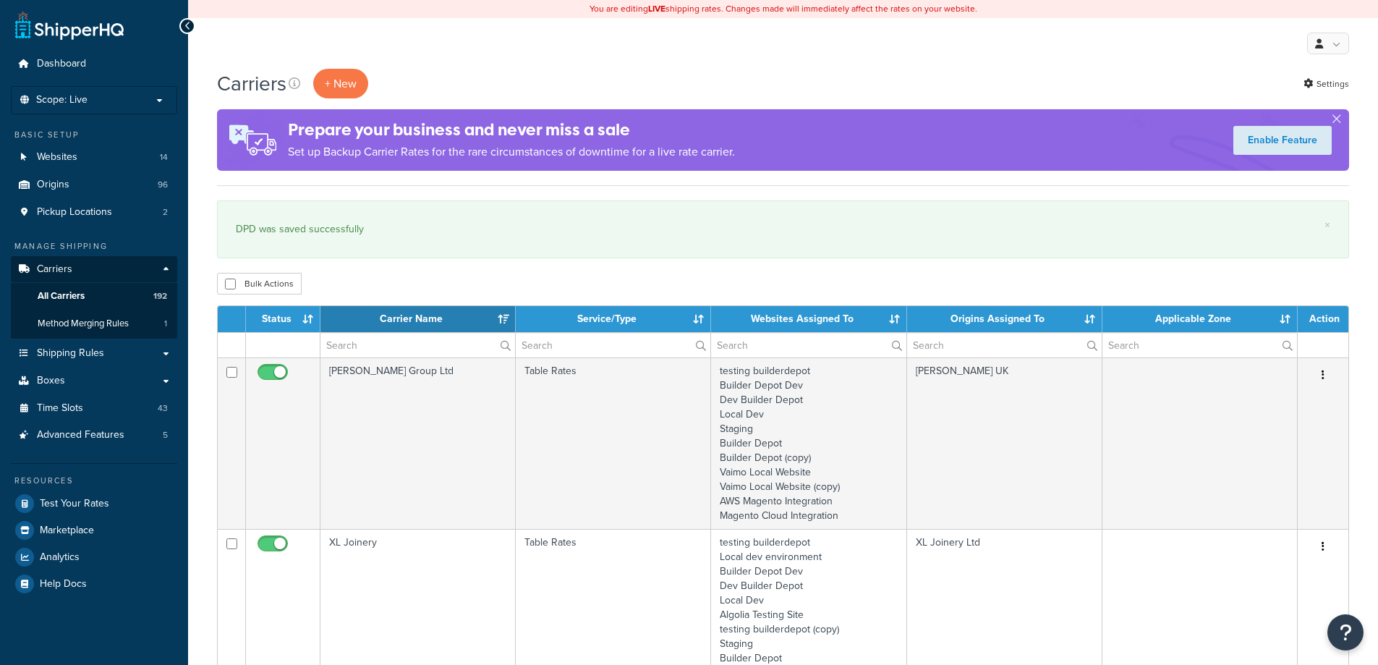
select select "15"
click at [431, 348] on input "text" at bounding box center [418, 345] width 195 height 25
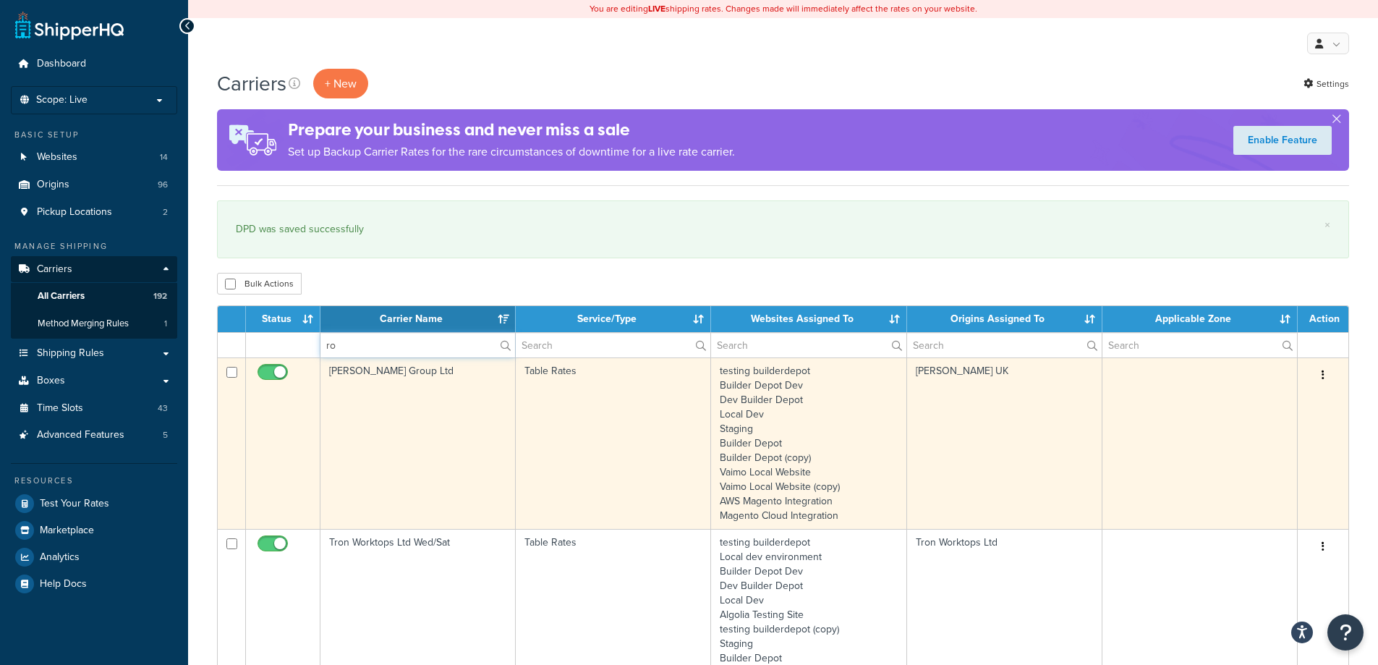
type input "royal mail"
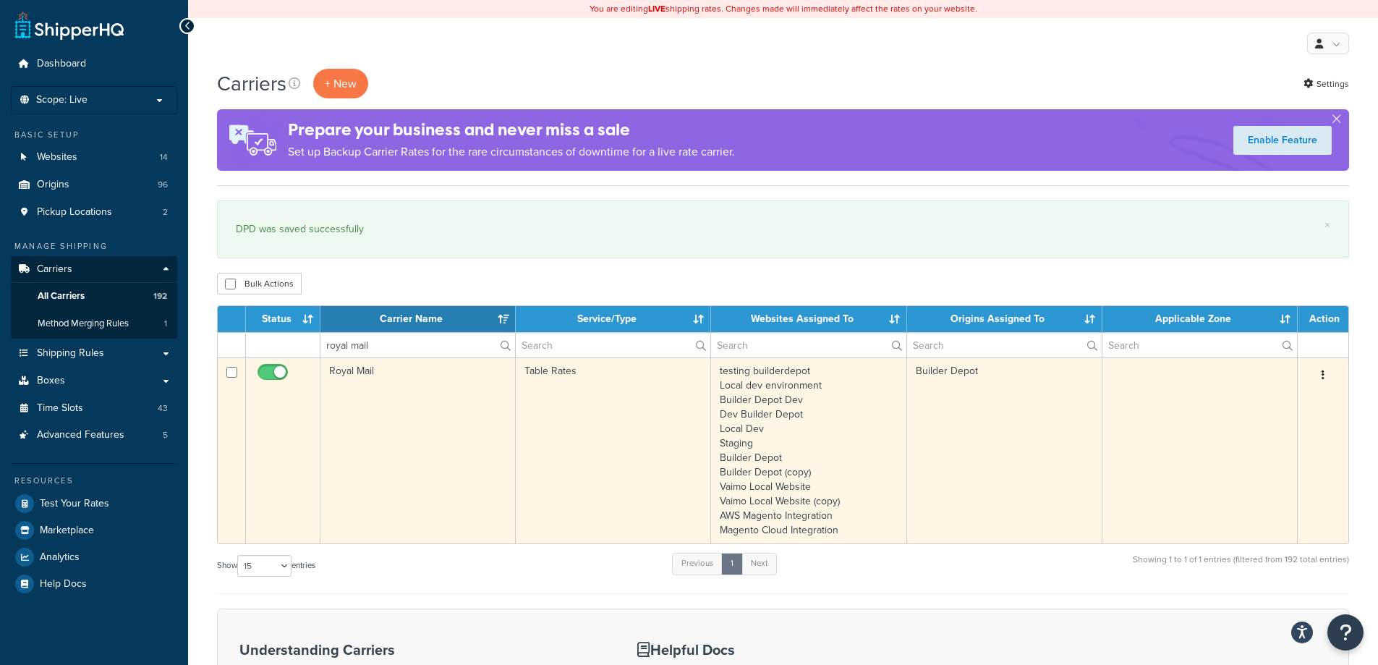
click at [443, 393] on td "Royal Mail" at bounding box center [418, 450] width 195 height 186
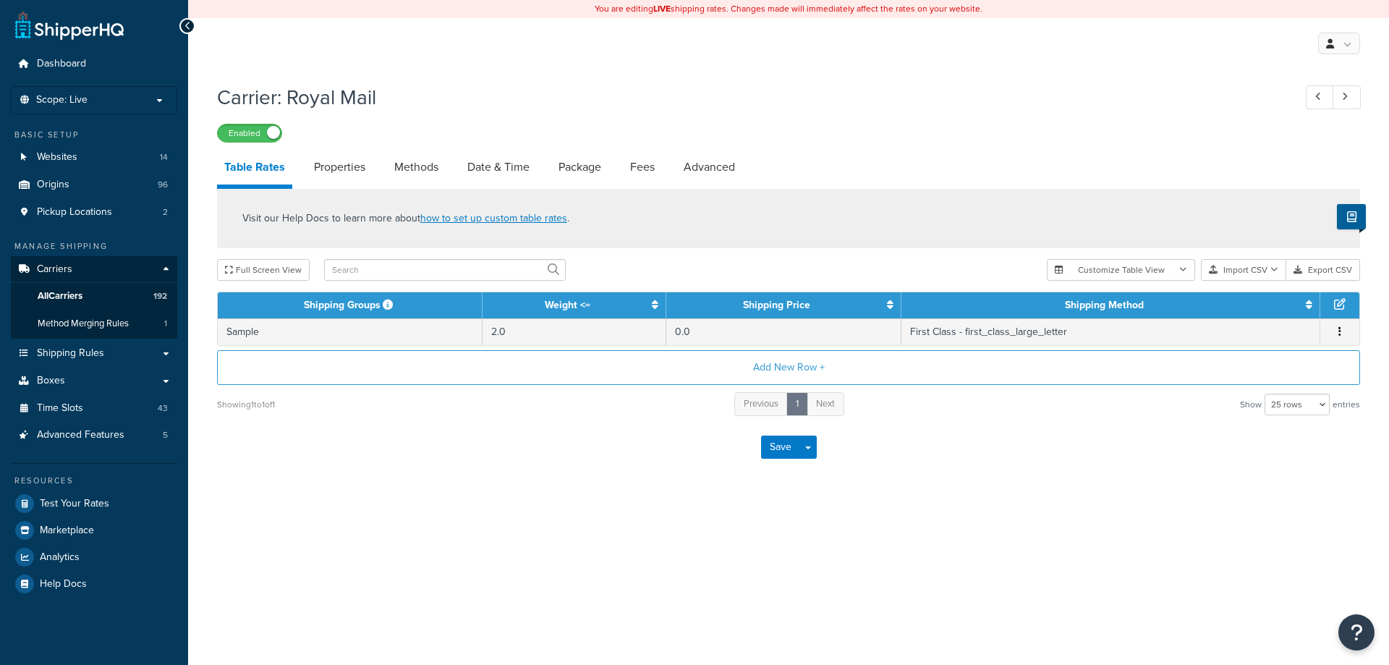
select select "25"
click at [510, 177] on link "Date & Time" at bounding box center [498, 167] width 77 height 35
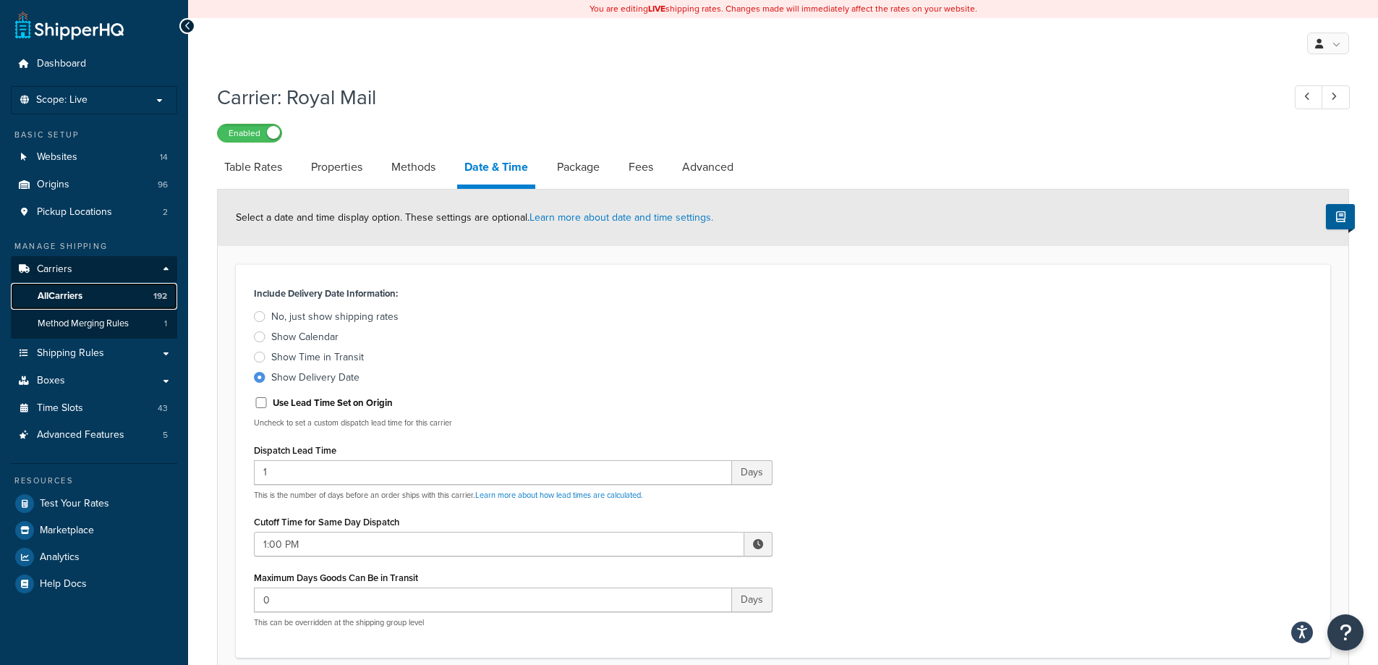
click at [110, 288] on link "All Carriers 192" at bounding box center [94, 296] width 166 height 27
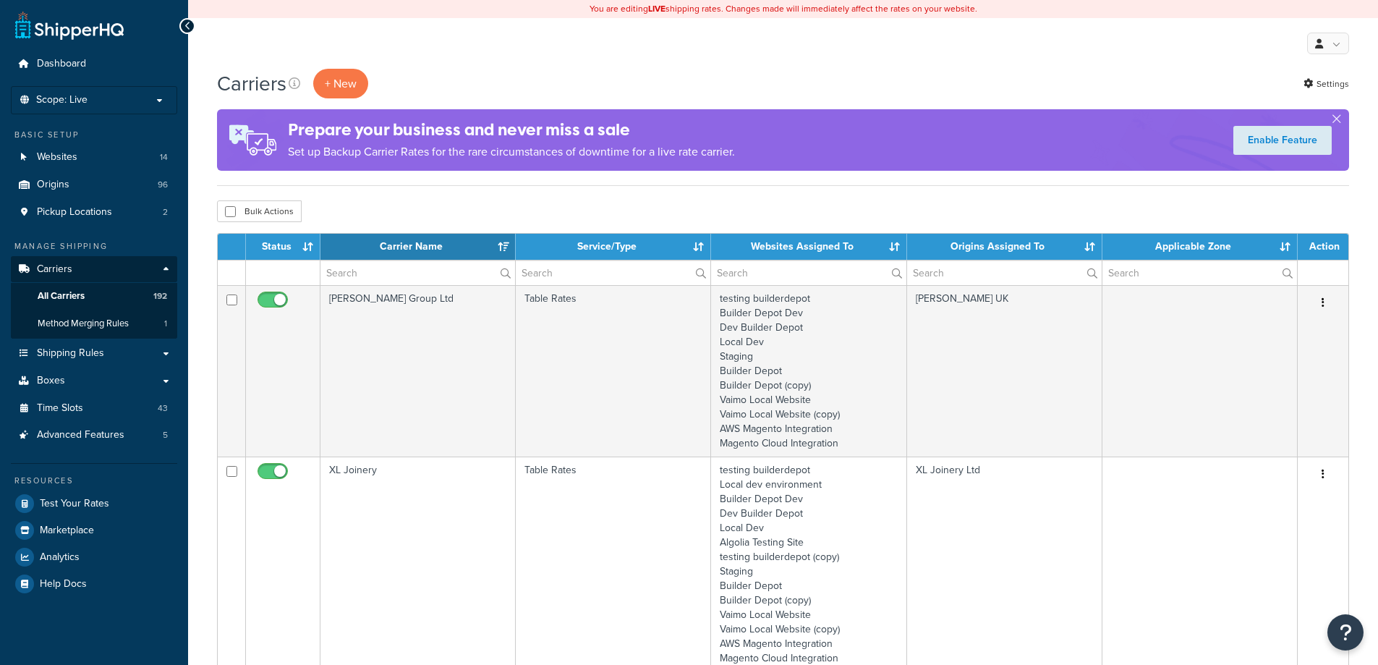
select select "15"
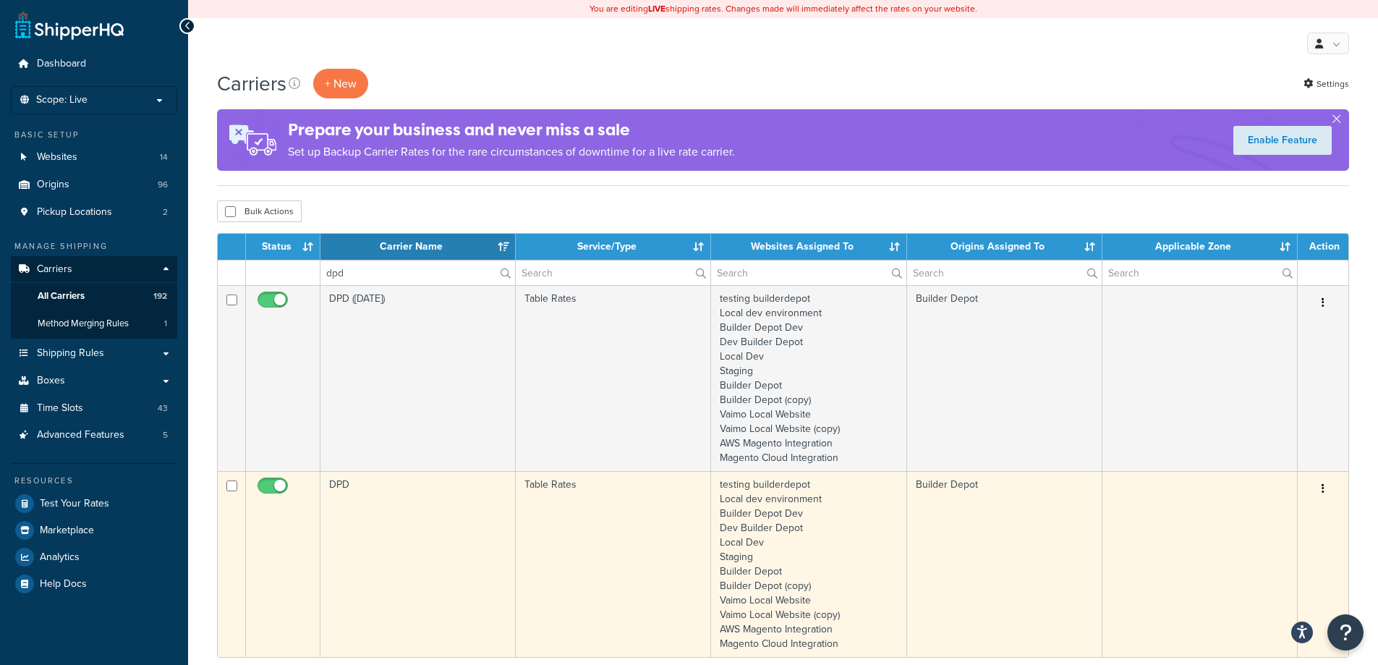
type input "dpd"
click at [385, 558] on td "DPD" at bounding box center [418, 564] width 195 height 186
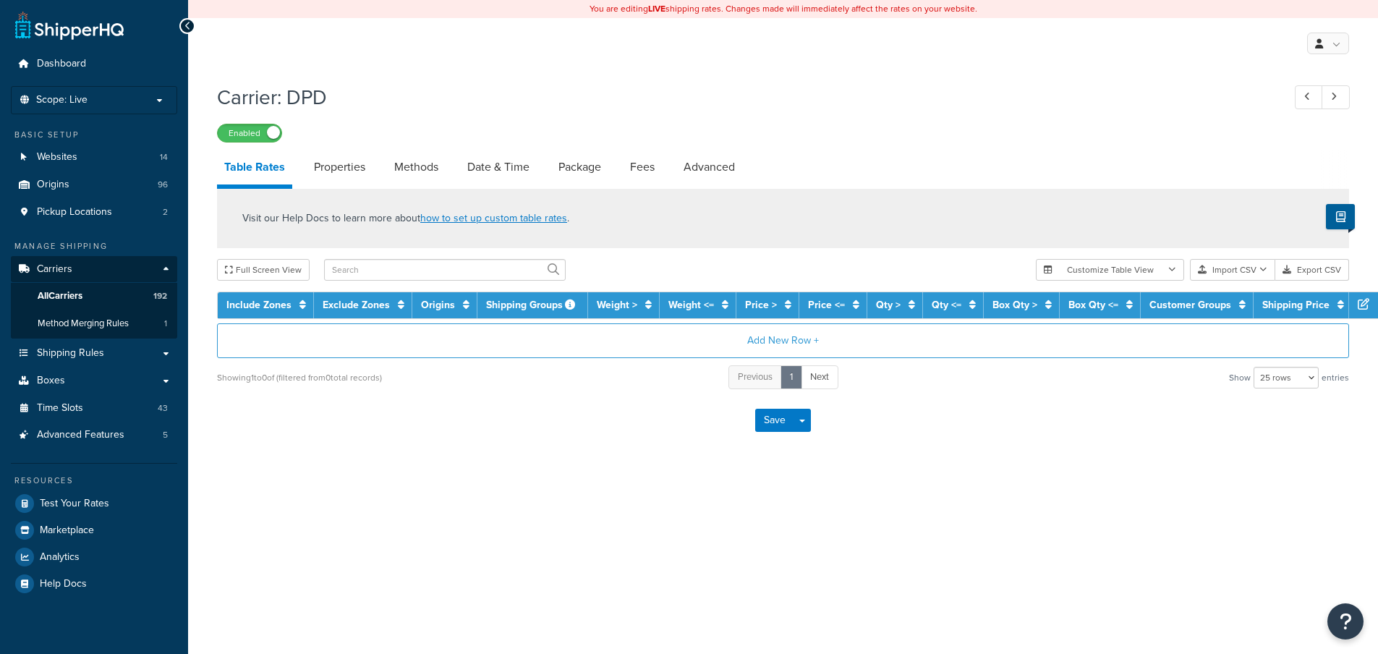
select select "25"
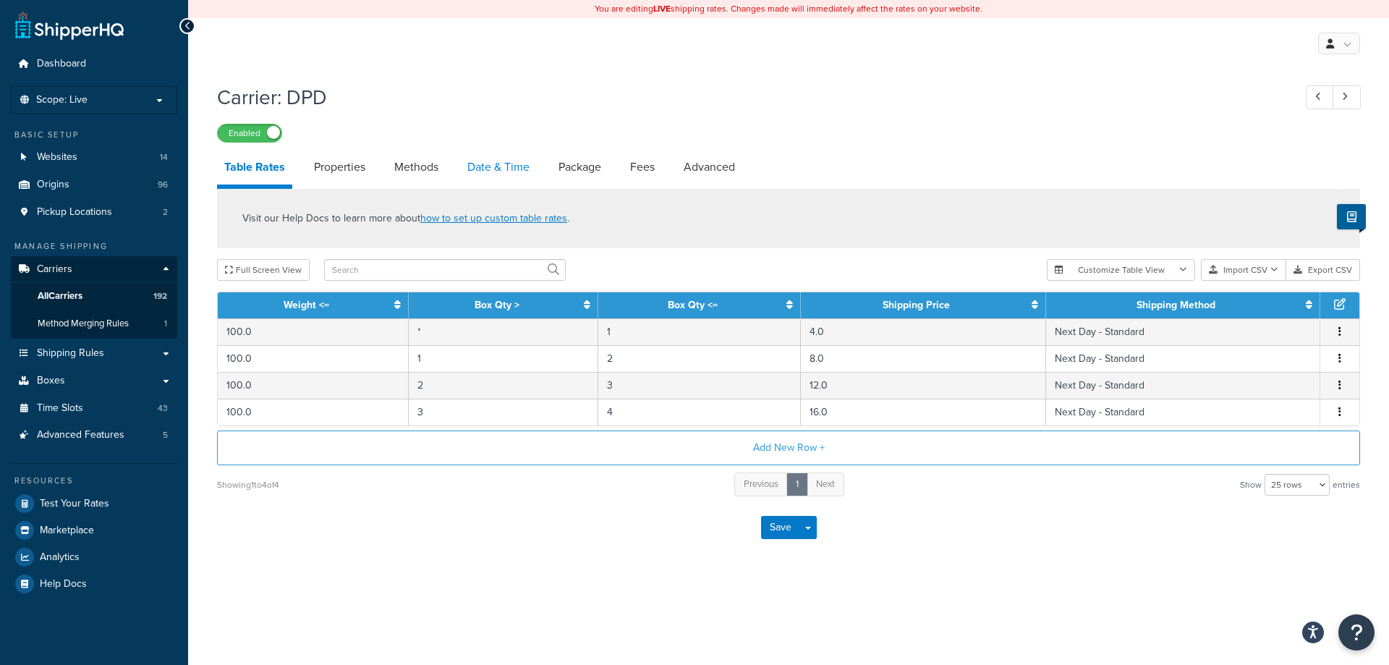
click at [519, 173] on link "Date & Time" at bounding box center [498, 167] width 77 height 35
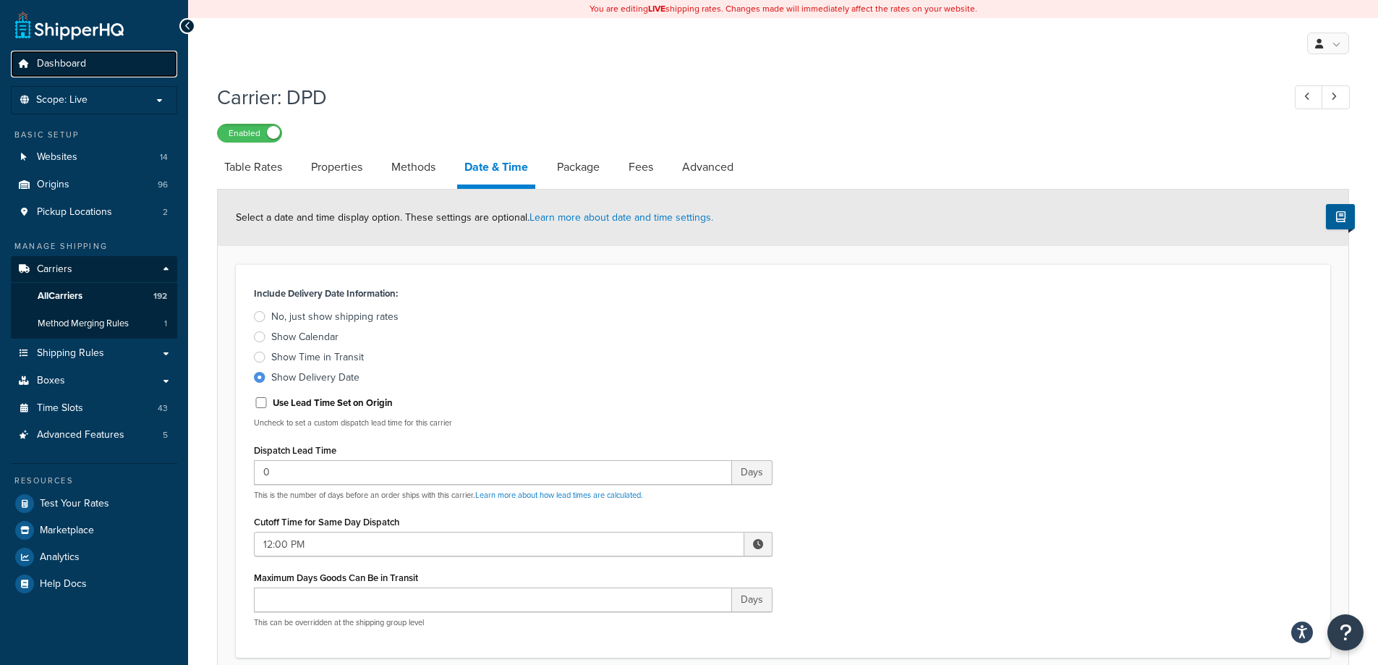
click at [122, 63] on link "Dashboard" at bounding box center [94, 64] width 166 height 27
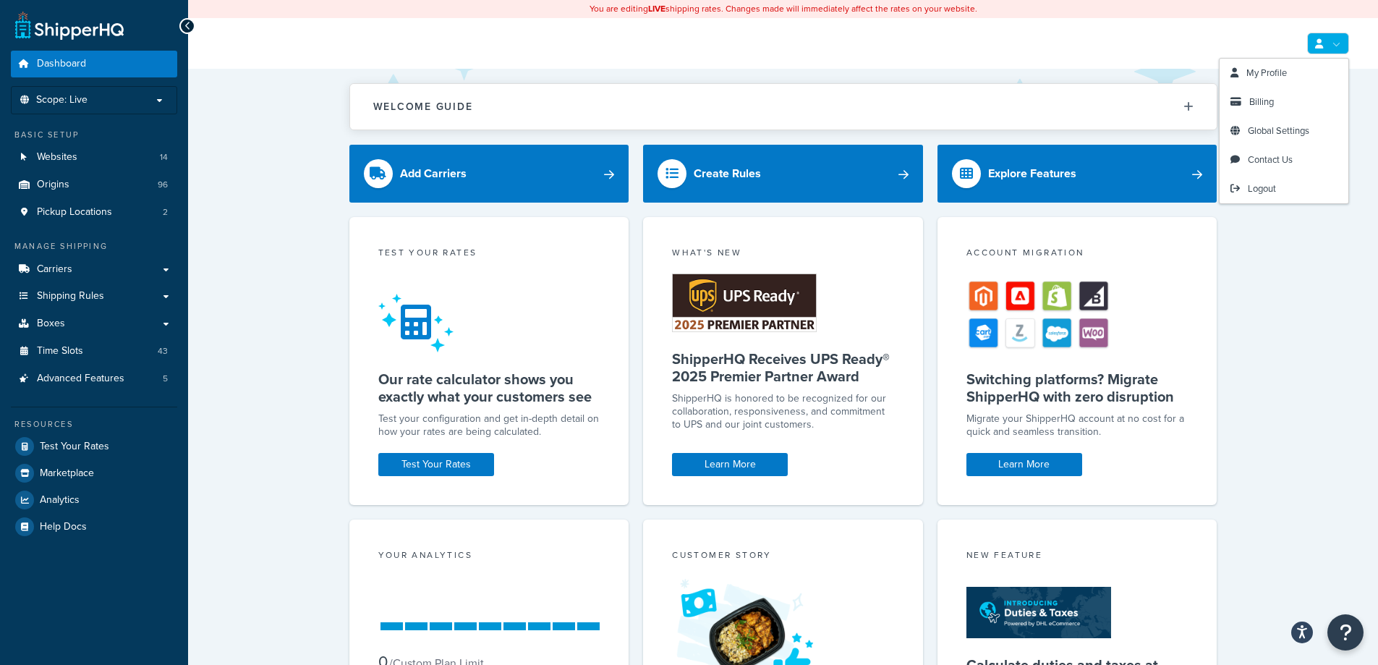
click at [1335, 44] on link at bounding box center [1328, 44] width 42 height 22
click at [1268, 182] on span "Logout" at bounding box center [1262, 189] width 28 height 14
